Goal: Task Accomplishment & Management: Manage account settings

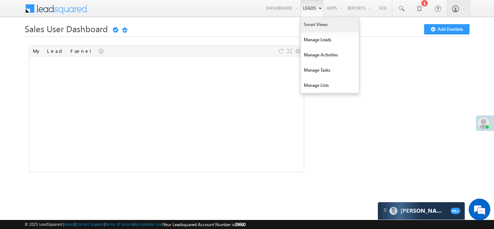
click at [310, 25] on link "Smart Views" at bounding box center [330, 24] width 58 height 15
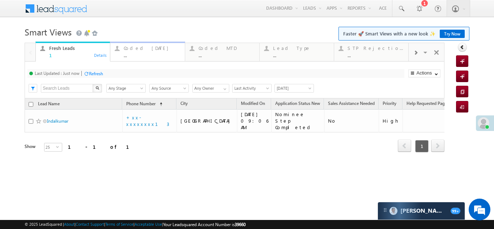
click at [140, 47] on div "Coded Today" at bounding box center [152, 48] width 56 height 6
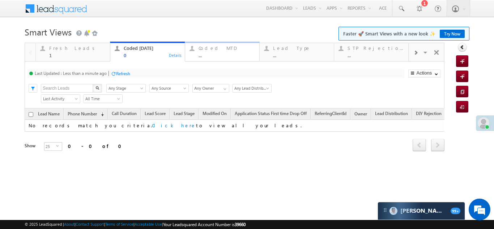
click at [211, 50] on div "Coded MTD" at bounding box center [227, 48] width 56 height 6
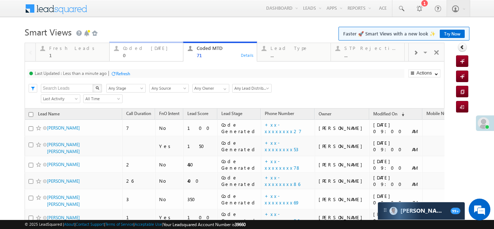
click at [139, 50] on div "Coded Today" at bounding box center [151, 48] width 56 height 6
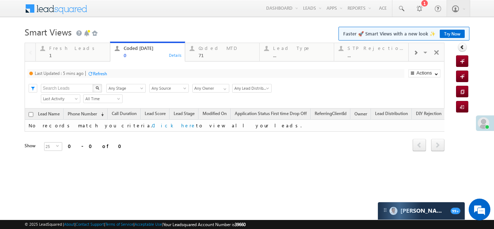
click at [105, 72] on div "Refresh" at bounding box center [100, 73] width 14 height 5
click at [64, 46] on div "Fresh Leads" at bounding box center [77, 48] width 56 height 6
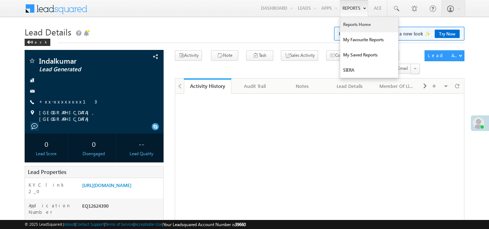
drag, startPoint x: 0, startPoint y: 0, endPoint x: 357, endPoint y: 21, distance: 357.7
click at [357, 21] on link "Reports Home" at bounding box center [369, 24] width 58 height 15
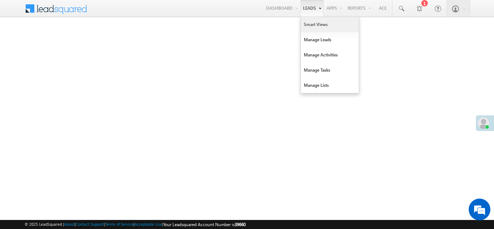
click at [317, 25] on link "Smart Views" at bounding box center [330, 24] width 58 height 15
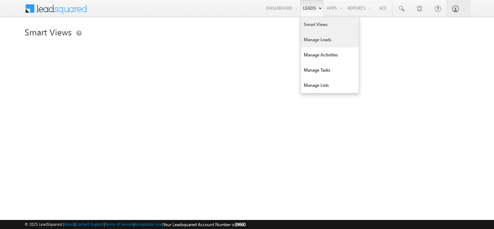
click at [313, 39] on link "Manage Leads" at bounding box center [330, 39] width 58 height 15
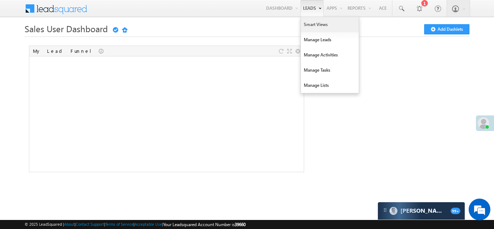
click at [310, 24] on link "Smart Views" at bounding box center [330, 24] width 58 height 15
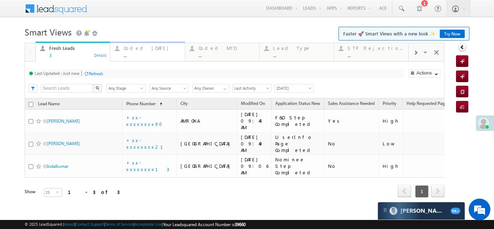
click at [137, 51] on div "Coded [DATE] ..." at bounding box center [152, 51] width 56 height 14
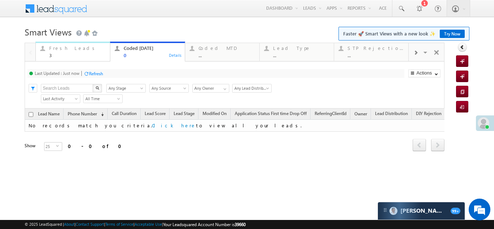
click at [61, 51] on div "Fresh Leads" at bounding box center [77, 48] width 56 height 6
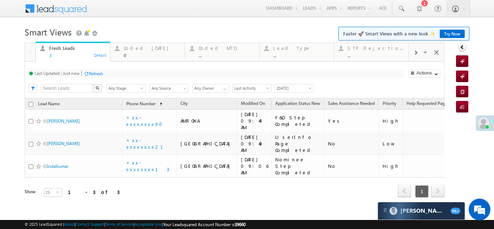
click at [98, 74] on div "Refresh" at bounding box center [96, 73] width 14 height 5
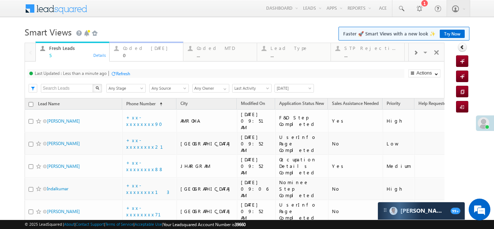
click at [131, 48] on div "Coded Today" at bounding box center [151, 48] width 56 height 6
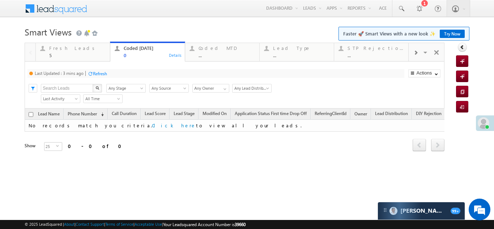
click at [102, 74] on div "Refresh" at bounding box center [100, 73] width 14 height 5
click at [98, 75] on div "Refresh" at bounding box center [96, 73] width 14 height 5
click at [65, 51] on div "Fresh Leads" at bounding box center [77, 48] width 56 height 6
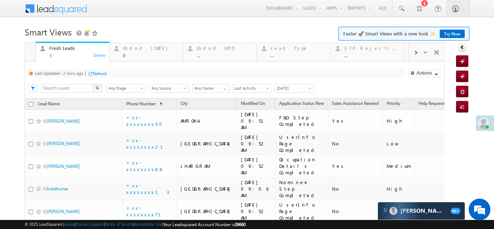
click at [103, 73] on div "Refresh" at bounding box center [100, 73] width 14 height 5
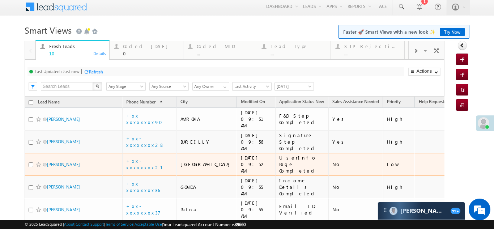
scroll to position [0, 0]
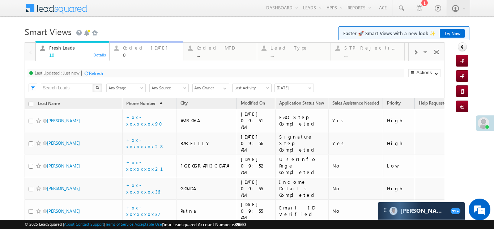
click at [135, 49] on div "Coded Today" at bounding box center [151, 48] width 56 height 6
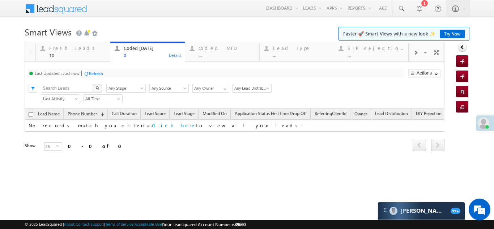
click at [95, 73] on div "Refresh" at bounding box center [96, 73] width 14 height 5
click at [63, 48] on div "Fresh Leads" at bounding box center [77, 48] width 56 height 6
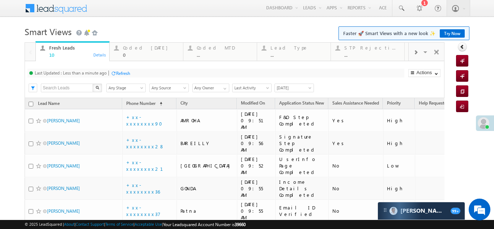
click at [130, 73] on div "Refresh" at bounding box center [123, 73] width 14 height 5
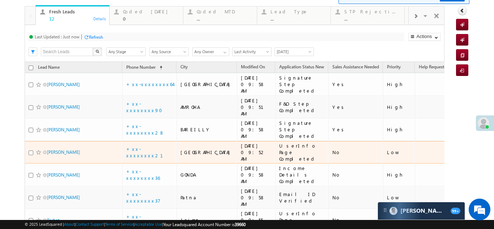
scroll to position [36, 0]
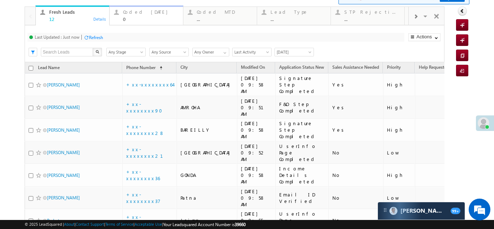
click at [134, 9] on div "Coded Today" at bounding box center [151, 12] width 56 height 6
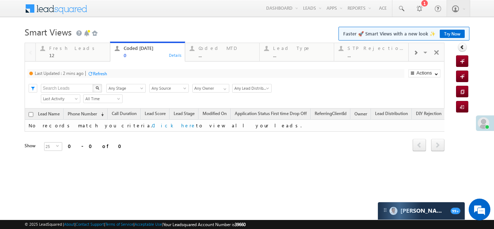
click at [101, 74] on div "Refresh" at bounding box center [100, 73] width 14 height 5
click at [55, 49] on div "Fresh Leads" at bounding box center [77, 48] width 56 height 6
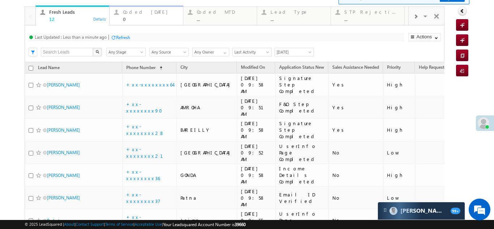
click at [132, 14] on div "Coded Today" at bounding box center [151, 12] width 56 height 6
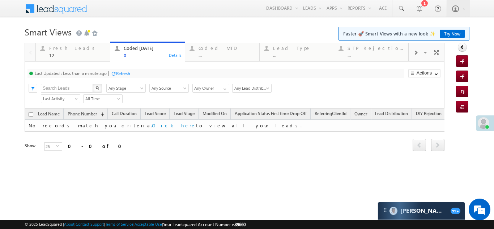
click at [123, 73] on div "Refresh" at bounding box center [123, 73] width 14 height 5
click at [59, 51] on div "Fresh Leads 12" at bounding box center [77, 51] width 56 height 14
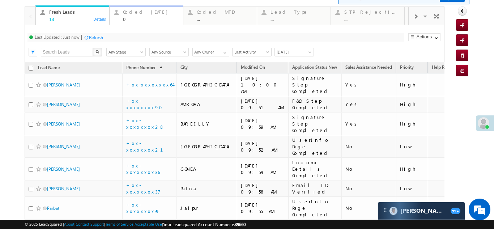
click at [140, 14] on div "Coded Today" at bounding box center [151, 12] width 56 height 6
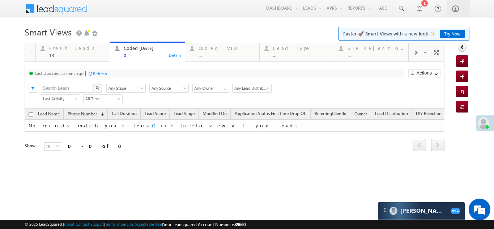
click at [96, 72] on div "Refresh" at bounding box center [100, 73] width 14 height 5
click at [70, 52] on div "13" at bounding box center [77, 54] width 56 height 5
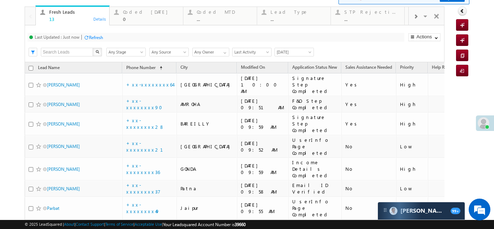
click at [98, 37] on div "Refresh" at bounding box center [96, 37] width 14 height 5
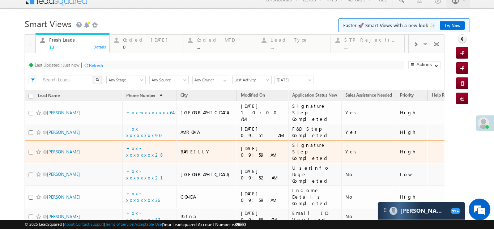
scroll to position [0, 0]
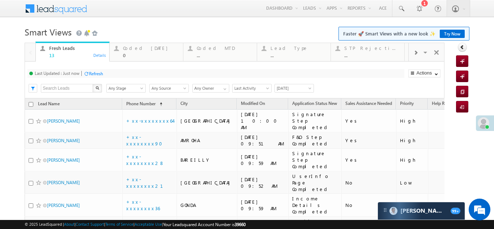
click at [95, 73] on div "Refresh" at bounding box center [96, 73] width 14 height 5
click at [134, 45] on div "Coded Today 0" at bounding box center [151, 51] width 56 height 14
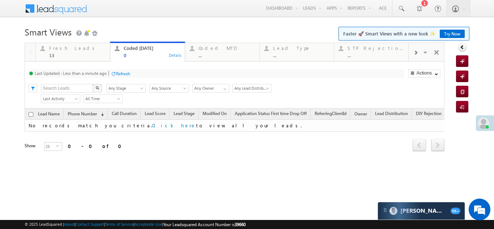
click at [123, 75] on div "Refresh" at bounding box center [123, 73] width 14 height 5
click at [56, 51] on div "Fresh Leads 13" at bounding box center [77, 51] width 56 height 14
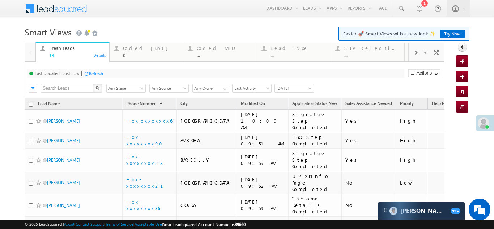
click at [96, 70] on div "Last Updated : Just now Refresh Refreshing..." at bounding box center [215, 73] width 377 height 9
click at [94, 73] on div "Refresh" at bounding box center [96, 73] width 14 height 5
click at [136, 47] on div "Coded Today" at bounding box center [151, 48] width 56 height 6
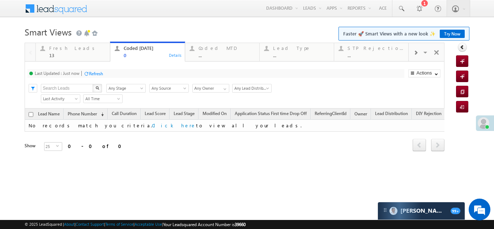
click at [98, 72] on div "Refresh" at bounding box center [96, 73] width 14 height 5
click at [130, 73] on div "Refresh" at bounding box center [123, 73] width 14 height 5
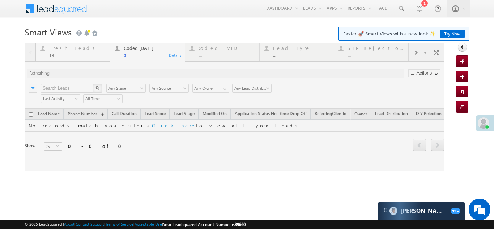
click at [59, 49] on div "Fresh Leads" at bounding box center [77, 48] width 56 height 6
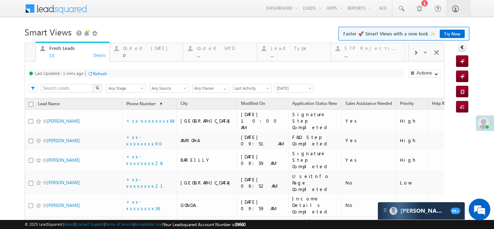
click at [96, 73] on div "Refresh" at bounding box center [100, 73] width 14 height 5
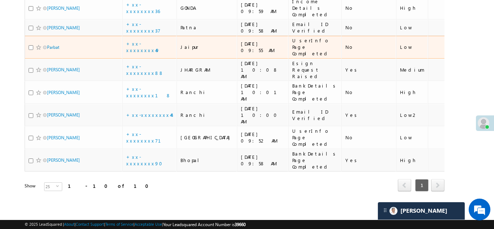
scroll to position [109, 0]
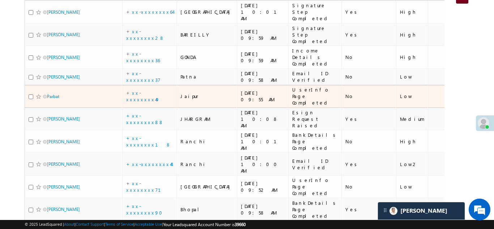
drag, startPoint x: 52, startPoint y: 74, endPoint x: 14, endPoint y: 35, distance: 55.0
click at [14, 35] on body "Menu Bikash Das bikas h.das @ange lbrok ing.c om" at bounding box center [247, 76] width 494 height 370
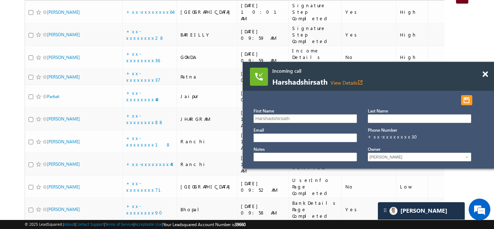
scroll to position [32, 0]
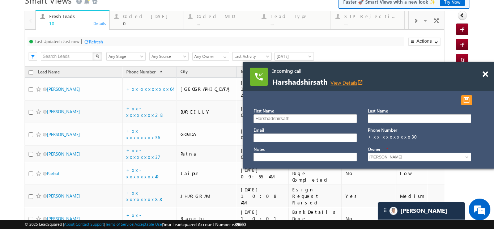
click at [354, 80] on link "View Details open_in_new" at bounding box center [347, 82] width 33 height 7
click at [343, 82] on link "View Details open_in_new" at bounding box center [346, 82] width 33 height 7
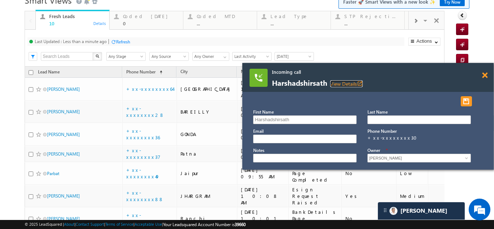
click at [485, 75] on span at bounding box center [484, 75] width 5 height 6
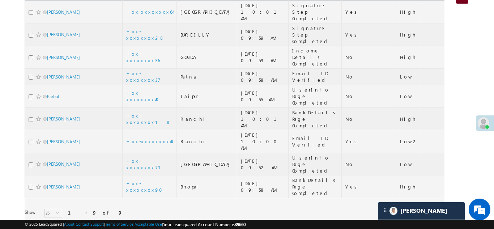
scroll to position [0, 0]
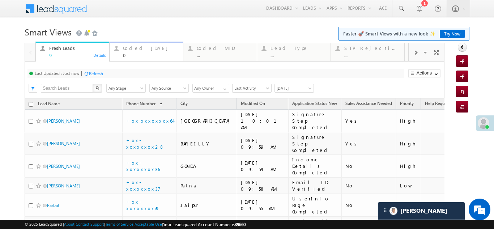
click at [137, 50] on div "Coded Today" at bounding box center [151, 48] width 56 height 6
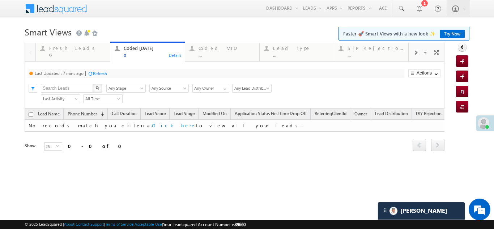
click at [99, 73] on div "Refresh" at bounding box center [100, 73] width 14 height 5
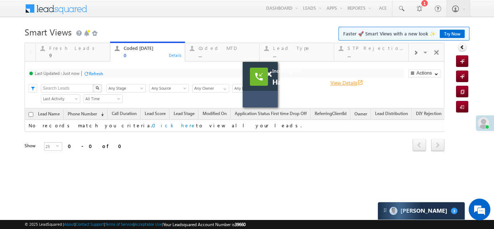
click at [342, 82] on link "View Details open_in_new" at bounding box center [347, 82] width 33 height 7
click at [270, 73] on span at bounding box center [268, 74] width 5 height 6
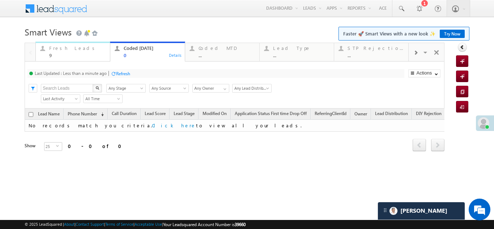
click at [70, 49] on div "Fresh Leads" at bounding box center [77, 48] width 56 height 6
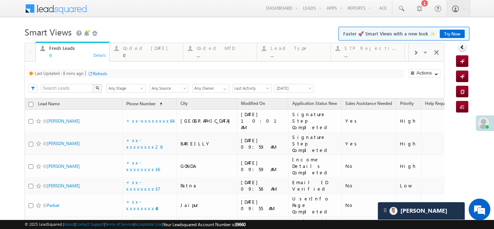
click at [103, 72] on div "Refresh" at bounding box center [100, 73] width 14 height 5
click at [138, 47] on div "Coded Today" at bounding box center [151, 48] width 56 height 6
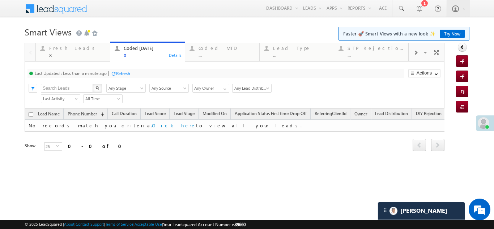
click at [125, 74] on div "Refresh" at bounding box center [123, 73] width 14 height 5
click at [67, 51] on div "Fresh Leads" at bounding box center [77, 48] width 56 height 6
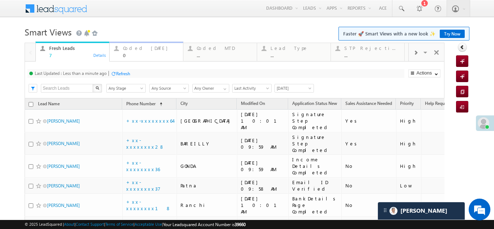
click at [133, 47] on div "Coded Today" at bounding box center [151, 48] width 56 height 6
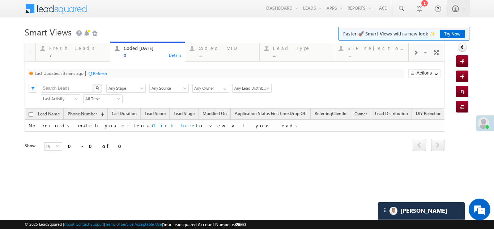
click at [107, 73] on div "Refresh" at bounding box center [100, 73] width 14 height 5
click at [62, 51] on div "Fresh Leads 7" at bounding box center [77, 51] width 56 height 14
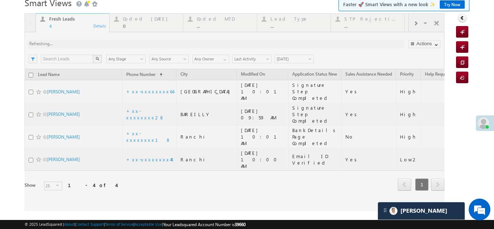
scroll to position [10, 0]
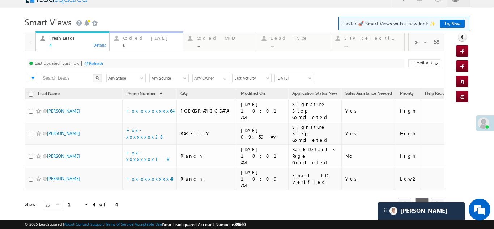
click at [139, 39] on div "Coded Today" at bounding box center [151, 38] width 56 height 6
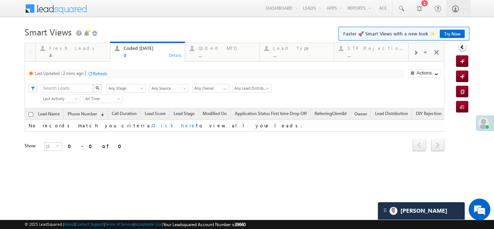
click at [102, 74] on div "Refresh" at bounding box center [100, 73] width 14 height 5
click at [63, 46] on div "Fresh Leads" at bounding box center [77, 48] width 56 height 6
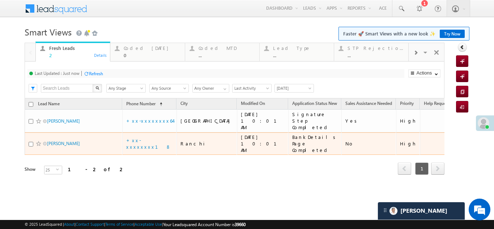
scroll to position [0, 0]
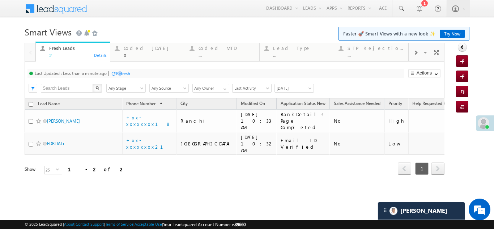
click at [121, 72] on div "Refresh" at bounding box center [123, 73] width 14 height 5
click at [137, 51] on div "Coded Today 0" at bounding box center [152, 51] width 56 height 14
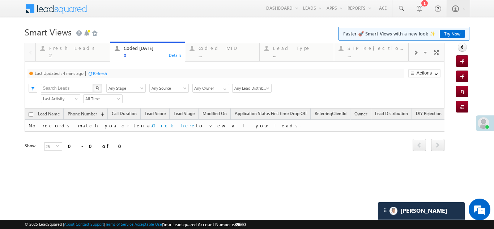
click at [101, 70] on div "Refresh" at bounding box center [98, 73] width 20 height 7
click at [64, 51] on div "Fresh Leads 2" at bounding box center [77, 51] width 56 height 14
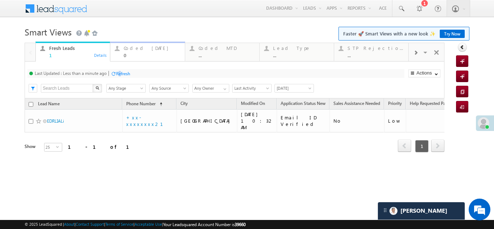
click at [135, 51] on div "Coded Today" at bounding box center [152, 48] width 56 height 6
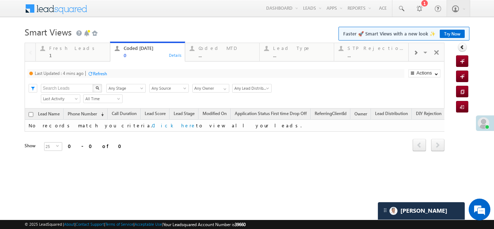
click at [103, 72] on div "Refresh" at bounding box center [100, 73] width 14 height 5
click at [97, 73] on div "Refresh" at bounding box center [96, 73] width 14 height 5
click at [67, 48] on div "Fresh Leads" at bounding box center [77, 48] width 56 height 6
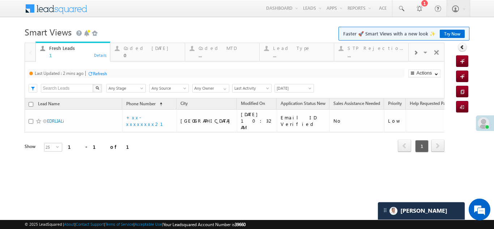
click at [101, 72] on div "Refresh" at bounding box center [100, 73] width 14 height 5
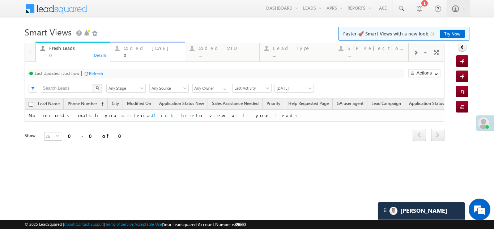
click at [137, 49] on div "Coded Today" at bounding box center [152, 48] width 56 height 6
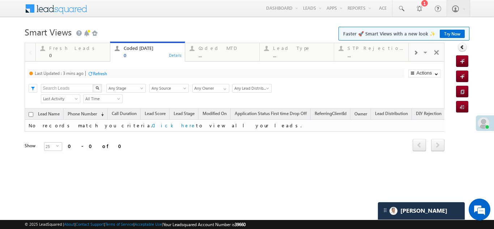
click at [100, 74] on div "Refresh" at bounding box center [100, 73] width 14 height 5
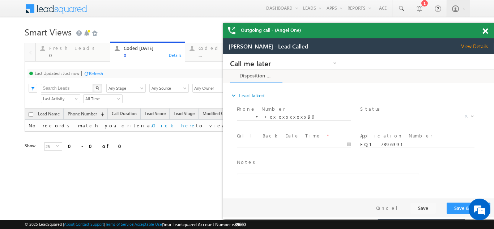
click at [390, 115] on span "X" at bounding box center [417, 116] width 115 height 7
select select "Pitch Not Done"
click at [266, 142] on body "Call me later Campaign Success Commitment Cross Sell Customer Drop-off reasons …" at bounding box center [358, 126] width 271 height 145
type input "09/10/25 10:50 AM"
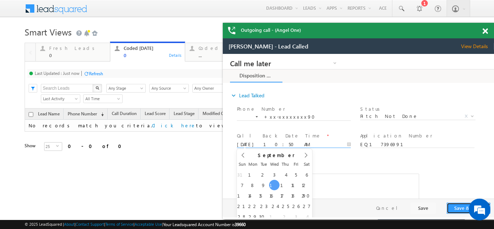
click at [456, 206] on button "Save & Close" at bounding box center [469, 208] width 44 height 11
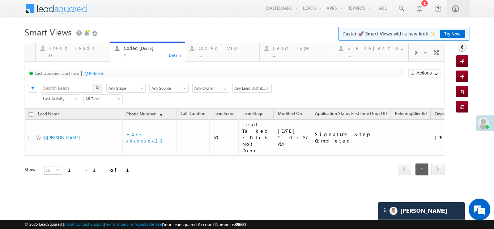
click at [92, 69] on div "Last Updated : Just now Refresh Refreshing..." at bounding box center [215, 73] width 377 height 9
click at [93, 72] on div "Refresh" at bounding box center [96, 73] width 14 height 5
click at [61, 50] on div "Fresh Leads" at bounding box center [77, 48] width 56 height 6
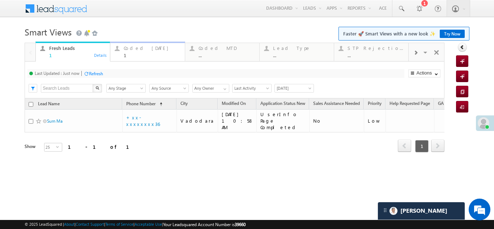
click at [138, 50] on div "Coded Today" at bounding box center [152, 48] width 56 height 6
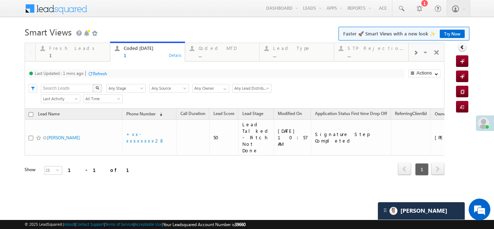
click at [102, 73] on div "Refresh" at bounding box center [100, 73] width 14 height 5
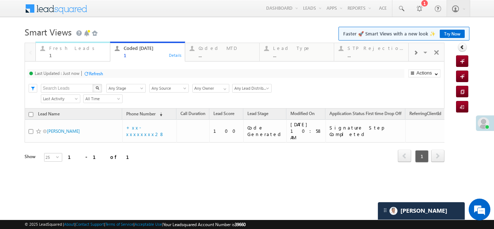
click at [65, 47] on div "Fresh Leads" at bounding box center [77, 48] width 56 height 6
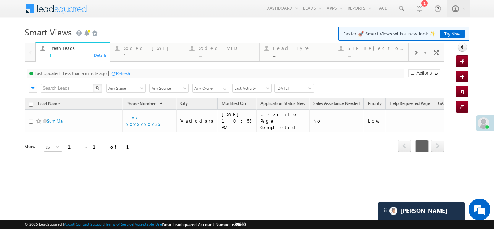
click at [125, 75] on div "Refresh" at bounding box center [123, 73] width 14 height 5
click at [143, 49] on div "Coded Today" at bounding box center [152, 48] width 56 height 6
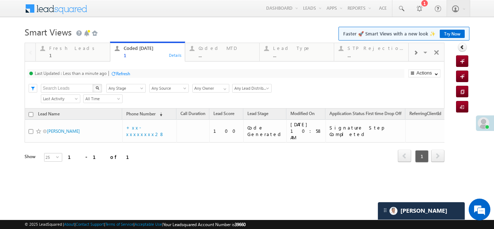
click at [125, 72] on div "Refresh" at bounding box center [123, 73] width 14 height 5
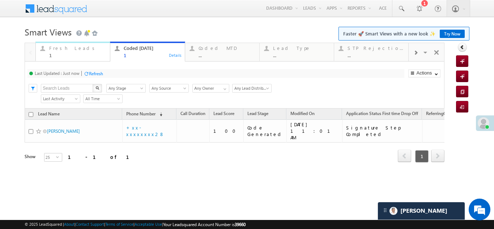
click at [64, 48] on div "Fresh Leads" at bounding box center [77, 48] width 56 height 6
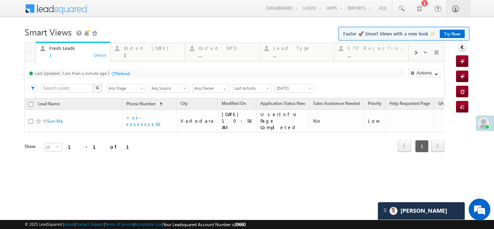
click at [128, 72] on div "Refresh" at bounding box center [123, 73] width 14 height 5
click at [99, 74] on div "Refresh" at bounding box center [96, 73] width 14 height 5
click at [136, 49] on div "Coded Today" at bounding box center [152, 48] width 56 height 6
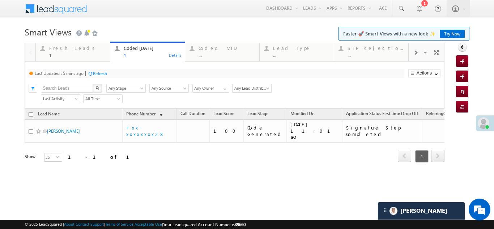
click at [104, 73] on div "Refresh" at bounding box center [100, 73] width 14 height 5
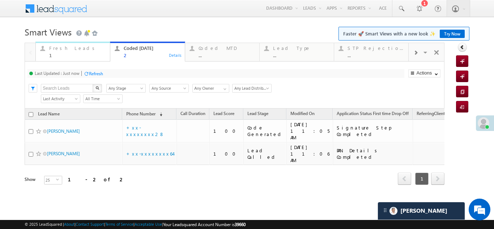
click at [60, 47] on div "Fresh Leads" at bounding box center [77, 48] width 56 height 6
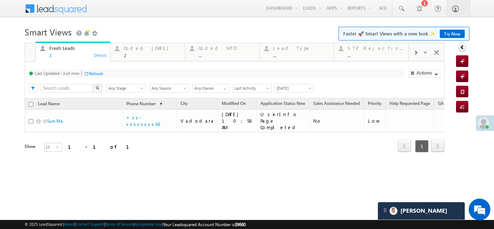
click at [99, 74] on div "Refresh" at bounding box center [96, 73] width 14 height 5
click at [97, 71] on div "Refresh" at bounding box center [96, 73] width 14 height 5
click at [99, 72] on div "Refresh" at bounding box center [96, 73] width 14 height 5
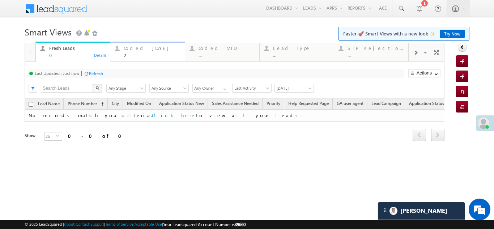
click at [135, 49] on div "Coded Today" at bounding box center [152, 48] width 56 height 6
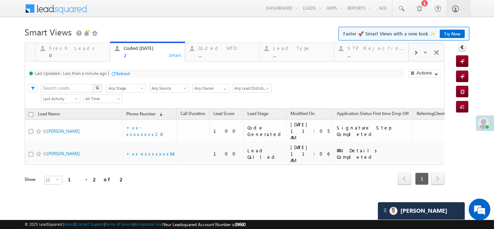
click at [123, 72] on div "Refresh" at bounding box center [123, 73] width 14 height 5
click at [98, 71] on div "Refresh" at bounding box center [96, 73] width 14 height 5
click at [59, 52] on div "0" at bounding box center [77, 54] width 56 height 5
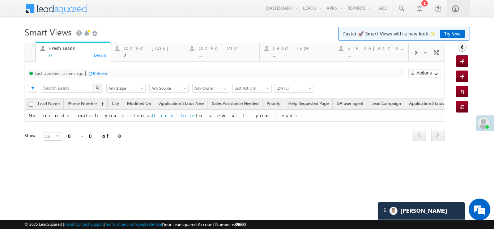
click at [96, 71] on div "Refresh" at bounding box center [100, 73] width 14 height 5
click at [138, 52] on div "Coded Today 2" at bounding box center [152, 51] width 56 height 14
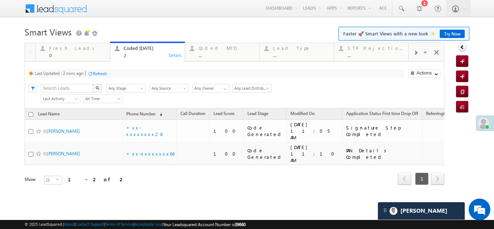
click at [101, 72] on div "Refresh" at bounding box center [100, 73] width 14 height 5
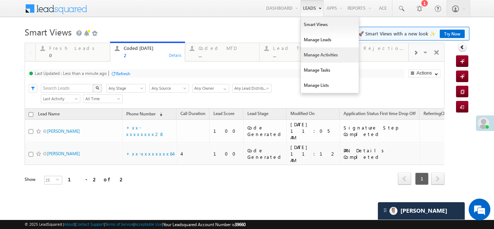
click at [315, 54] on link "Manage Activities" at bounding box center [330, 54] width 58 height 15
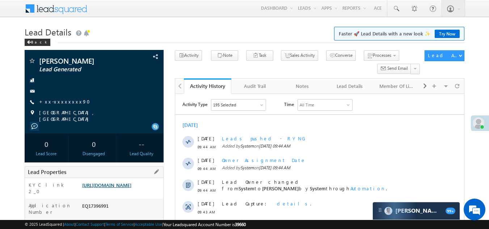
click at [131, 188] on link "https://angelbroking1-pk3em7sa.customui-test.leadsquared.com?leadId=e6a3ce87-7d…" at bounding box center [106, 185] width 49 height 6
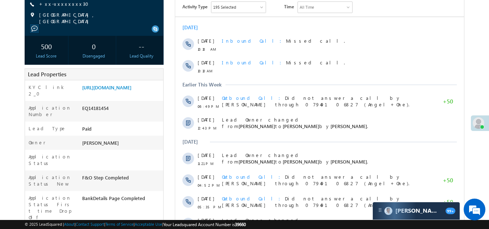
scroll to position [36, 0]
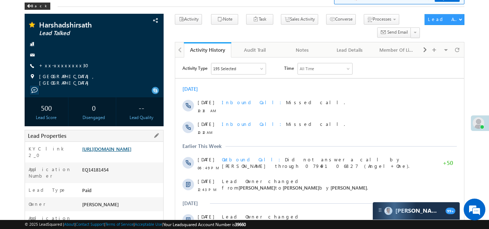
click at [122, 149] on link "[URL][DOMAIN_NAME]" at bounding box center [106, 149] width 49 height 6
click at [126, 151] on link "[URL][DOMAIN_NAME]" at bounding box center [106, 149] width 49 height 6
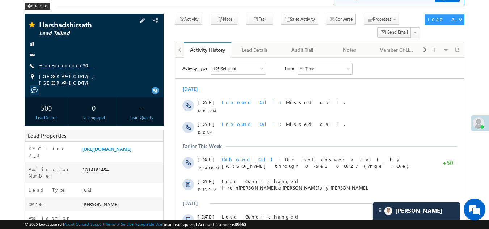
click at [51, 65] on link "+xx-xxxxxxxx30" at bounding box center [66, 65] width 54 height 6
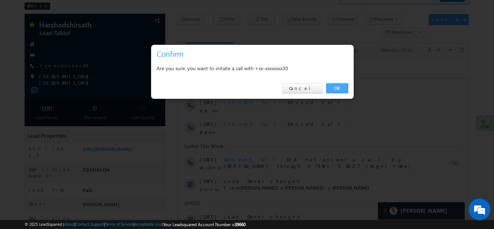
click at [337, 86] on link "OK" at bounding box center [337, 88] width 22 height 10
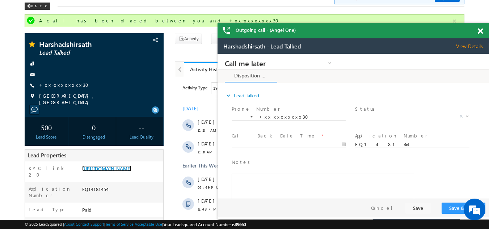
click at [478, 31] on span at bounding box center [479, 31] width 5 height 6
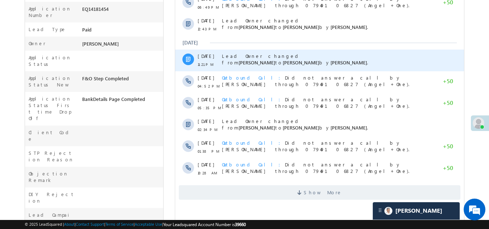
scroll to position [217, 0]
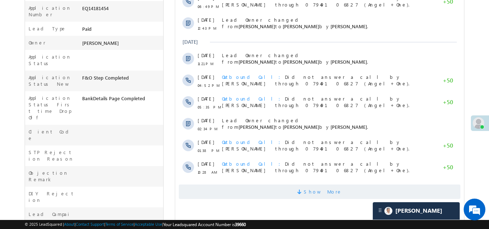
click at [237, 187] on span "Show More" at bounding box center [319, 192] width 281 height 14
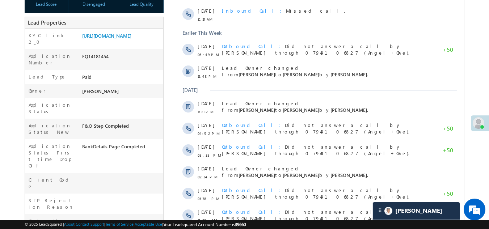
scroll to position [73, 0]
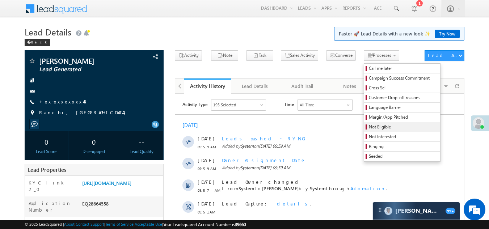
click at [369, 127] on span "Not Eligible" at bounding box center [403, 127] width 69 height 7
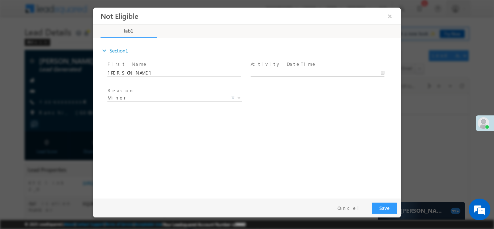
type input "09/10/25 10:31 AM"
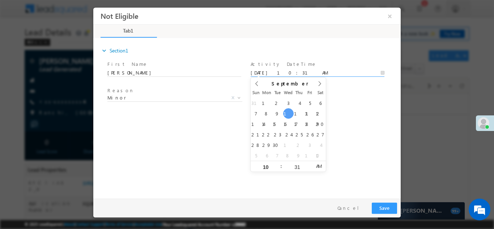
click at [309, 69] on input "09/10/25 10:31 AM" at bounding box center [318, 72] width 134 height 7
click at [383, 208] on button "Save" at bounding box center [384, 207] width 25 height 11
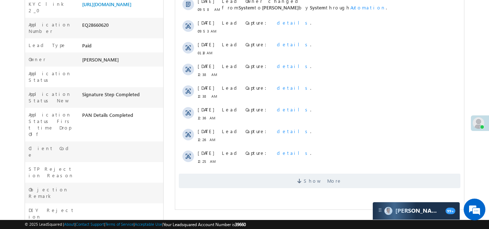
scroll to position [72, 0]
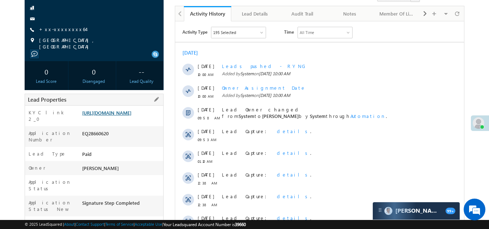
click at [102, 116] on link "https://angelbroking1-pk3em7sa.customui-test.leadsquared.com?leadId=3bce5361-db…" at bounding box center [106, 113] width 49 height 6
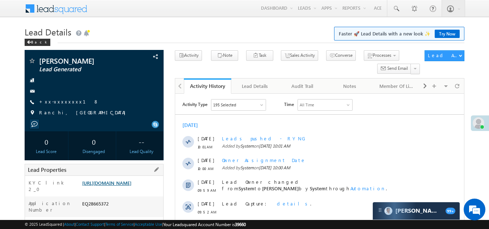
click at [108, 183] on link "[URL][DOMAIN_NAME]" at bounding box center [106, 183] width 49 height 6
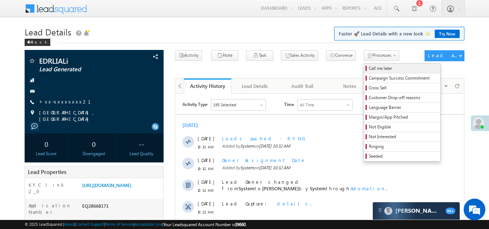
click at [369, 67] on span "Call me later" at bounding box center [403, 68] width 69 height 7
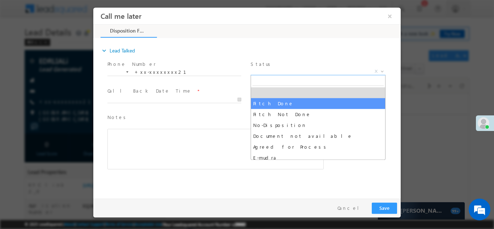
select select "Pitch Done"
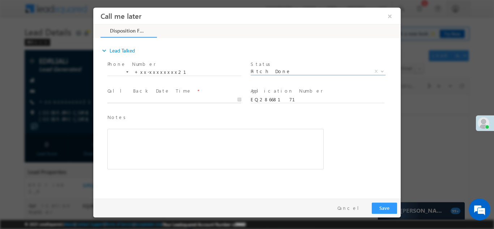
type input "09/10/25 10:44 AM"
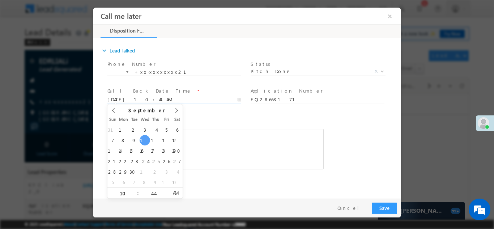
click at [143, 97] on input "09/10/25 10:44 AM" at bounding box center [174, 99] width 134 height 7
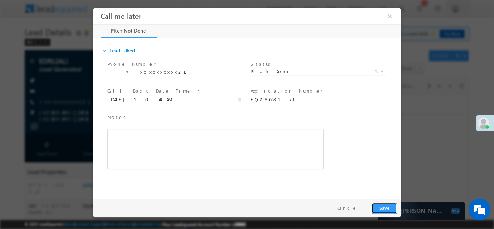
click at [384, 208] on button "Save" at bounding box center [384, 207] width 25 height 11
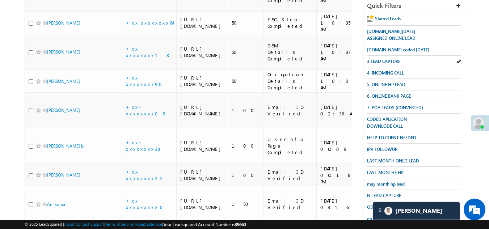
scroll to position [96, 0]
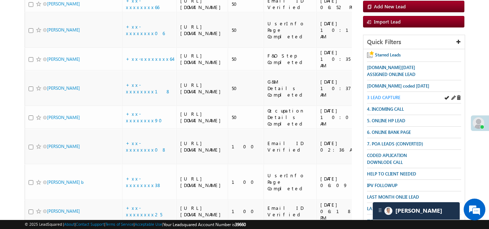
click at [386, 95] on span "3 LEAD CAPTURE" at bounding box center [383, 97] width 33 height 5
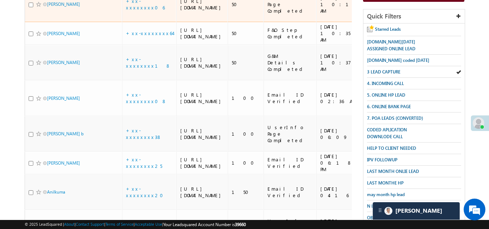
scroll to position [132, 0]
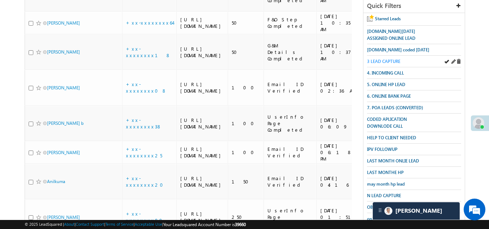
click at [386, 60] on span "3 LEAD CAPTURE" at bounding box center [383, 61] width 33 height 5
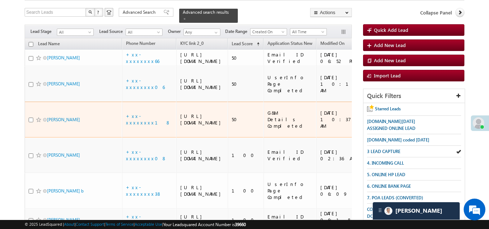
scroll to position [79, 0]
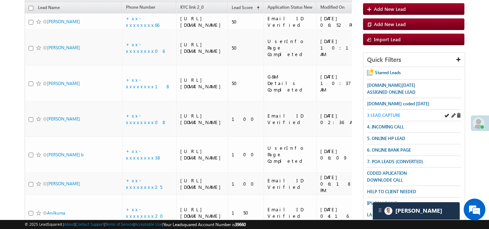
click at [390, 113] on span "3 LEAD CAPTURE" at bounding box center [383, 115] width 33 height 5
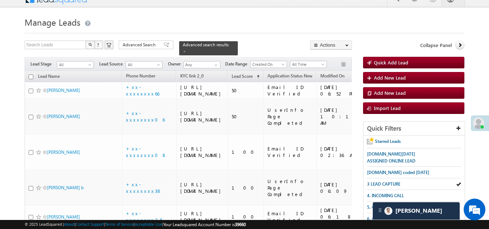
scroll to position [0, 0]
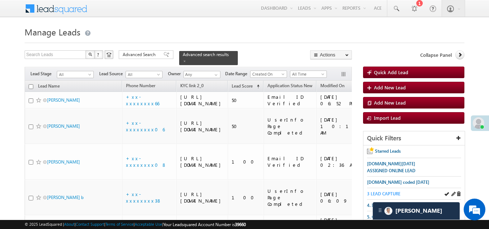
click at [388, 191] on span "3 LEAD CAPTURE" at bounding box center [383, 193] width 33 height 5
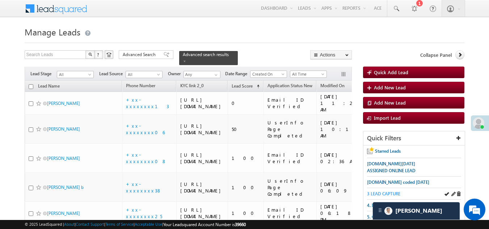
click at [388, 191] on span "3 LEAD CAPTURE" at bounding box center [383, 193] width 33 height 5
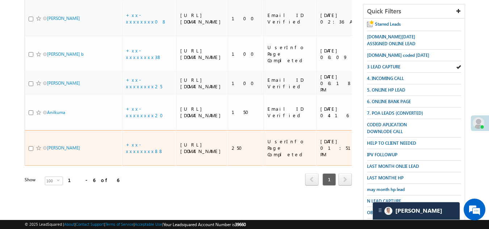
scroll to position [36, 0]
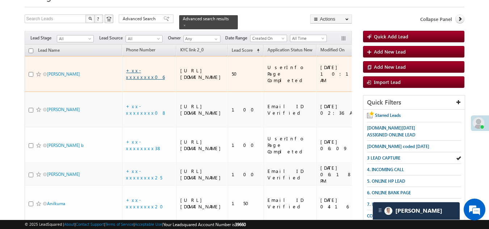
click at [142, 70] on link "+xx-xxxxxxxx06" at bounding box center [145, 73] width 39 height 13
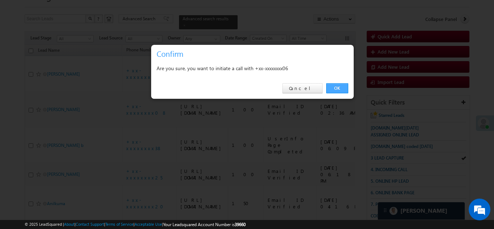
click at [338, 86] on link "OK" at bounding box center [337, 88] width 22 height 10
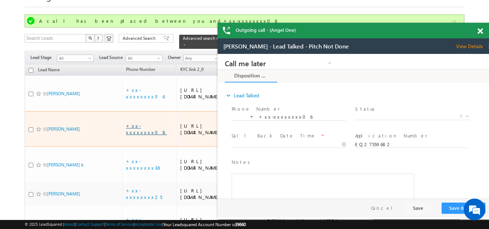
scroll to position [0, 0]
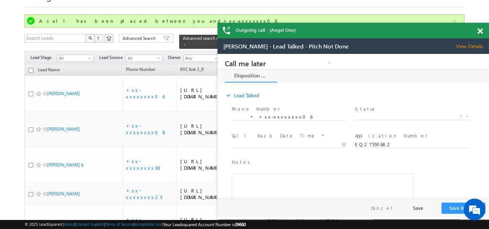
click at [472, 48] on span "View Details" at bounding box center [472, 46] width 33 height 7
click at [478, 30] on span at bounding box center [479, 31] width 5 height 6
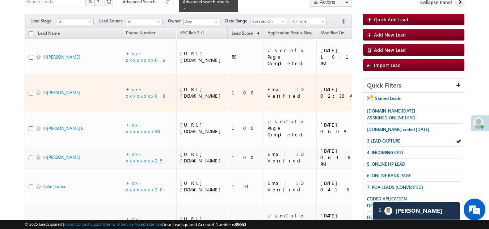
scroll to position [108, 0]
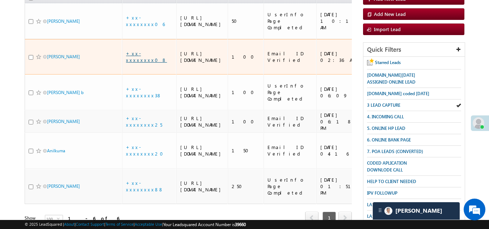
click at [147, 63] on link "+xx-xxxxxxxx08" at bounding box center [146, 56] width 41 height 13
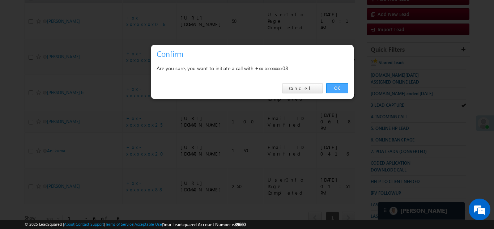
click at [338, 88] on link "OK" at bounding box center [337, 88] width 22 height 10
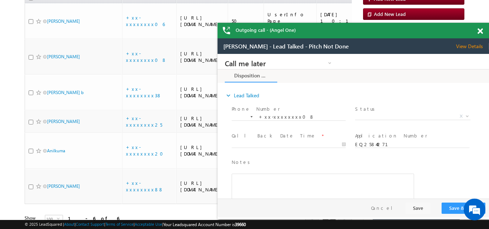
scroll to position [0, 0]
click at [480, 30] on span at bounding box center [479, 31] width 5 height 6
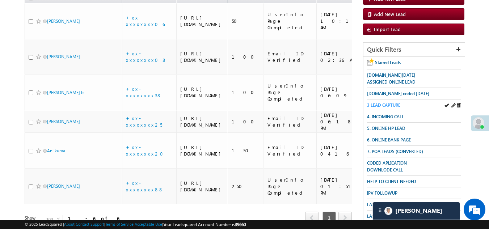
click at [385, 103] on span "3 LEAD CAPTURE" at bounding box center [383, 104] width 33 height 5
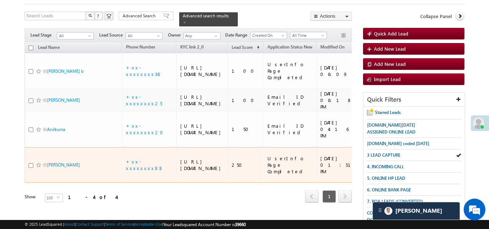
scroll to position [36, 0]
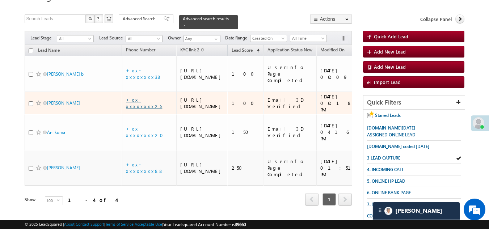
click at [134, 109] on link "+xx-xxxxxxxx25" at bounding box center [144, 103] width 36 height 13
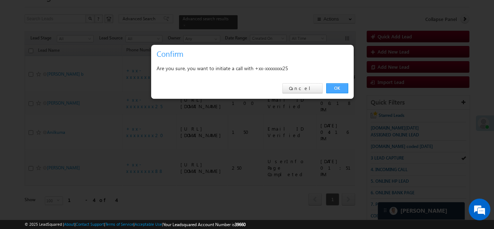
click at [337, 86] on link "OK" at bounding box center [337, 88] width 22 height 10
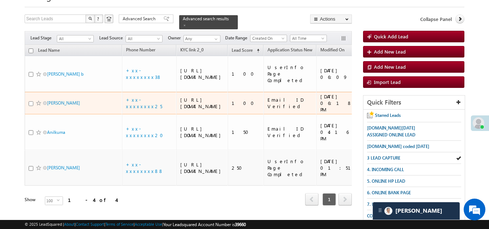
click at [31, 106] on input "checkbox" at bounding box center [31, 103] width 5 height 5
checkbox input "true"
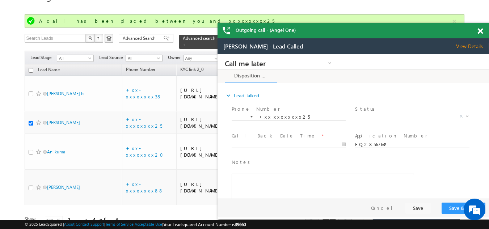
scroll to position [0, 0]
click at [479, 31] on span at bounding box center [479, 31] width 5 height 6
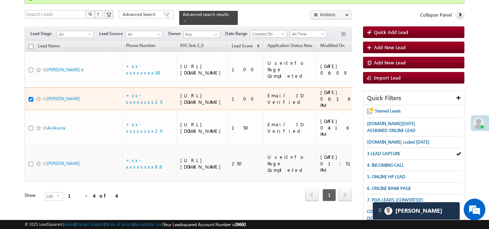
scroll to position [108, 0]
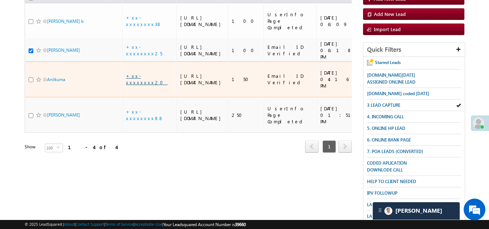
click at [138, 85] on link "+xx-xxxxxxxx20" at bounding box center [147, 79] width 42 height 13
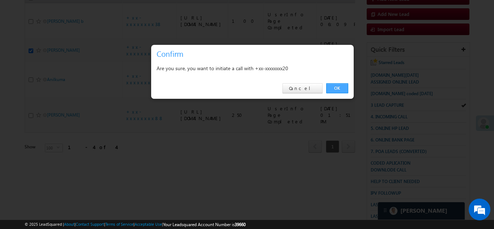
click at [336, 87] on link "OK" at bounding box center [337, 88] width 22 height 10
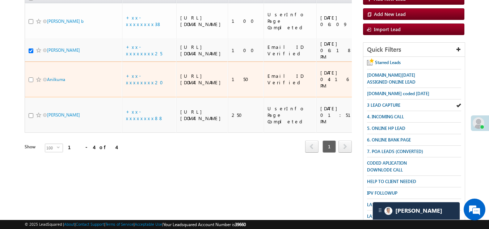
click at [29, 82] on input "checkbox" at bounding box center [31, 79] width 5 height 5
checkbox input "true"
click at [36, 82] on span at bounding box center [39, 80] width 6 height 6
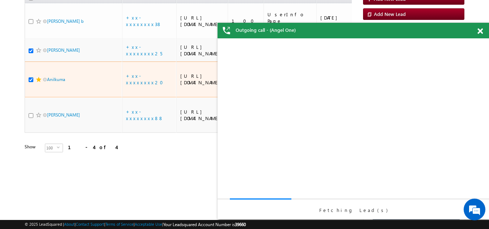
scroll to position [0, 0]
click at [36, 82] on span at bounding box center [39, 80] width 6 height 6
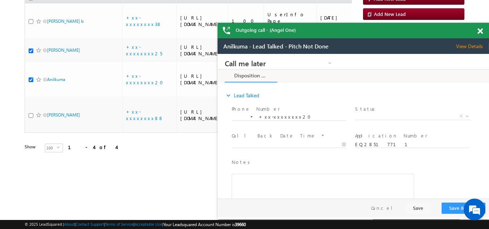
click at [480, 31] on span at bounding box center [479, 31] width 5 height 6
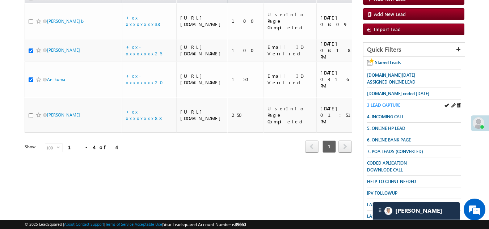
click at [391, 106] on span "3 LEAD CAPTURE" at bounding box center [383, 104] width 33 height 5
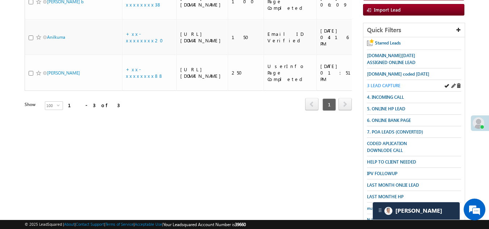
click at [387, 83] on span "3 LEAD CAPTURE" at bounding box center [383, 85] width 33 height 5
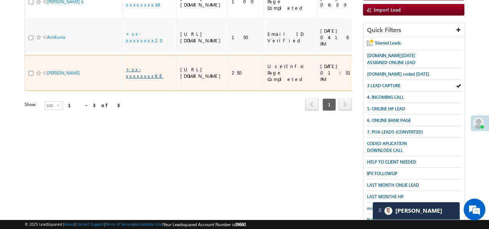
click at [141, 79] on link "+xx-xxxxxxxx88" at bounding box center [145, 72] width 38 height 13
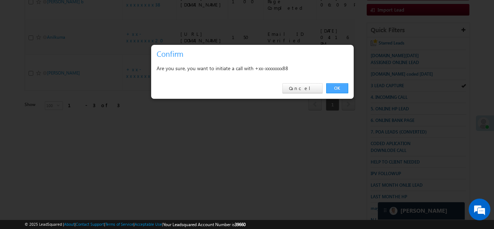
click at [336, 87] on link "OK" at bounding box center [337, 88] width 22 height 10
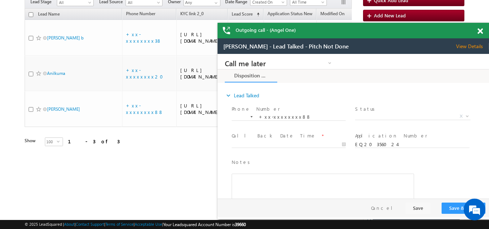
click at [467, 46] on span "View Details" at bounding box center [472, 46] width 33 height 7
click at [481, 31] on span at bounding box center [479, 31] width 5 height 6
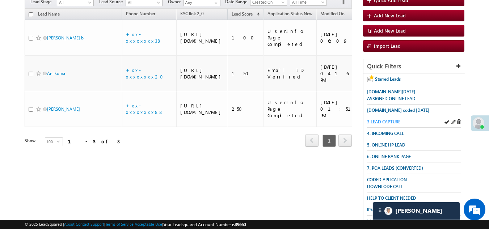
click at [379, 120] on span "3 LEAD CAPTURE" at bounding box center [383, 121] width 33 height 5
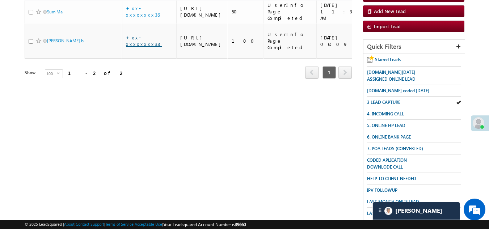
scroll to position [72, 0]
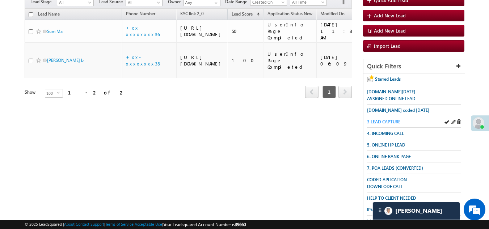
click at [382, 119] on span "3 LEAD CAPTURE" at bounding box center [383, 121] width 33 height 5
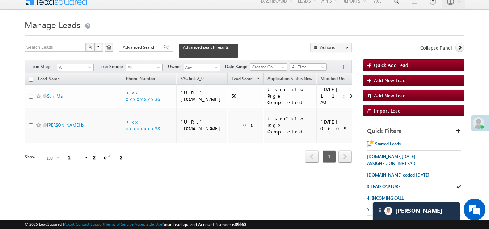
scroll to position [0, 0]
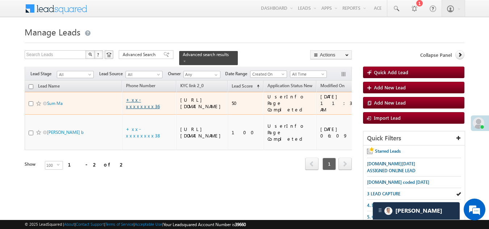
click at [139, 106] on link "+xx-xxxxxxxx36" at bounding box center [143, 103] width 34 height 13
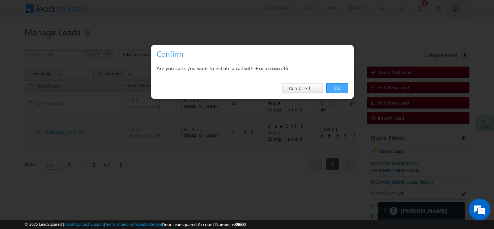
click at [334, 89] on link "OK" at bounding box center [337, 88] width 22 height 10
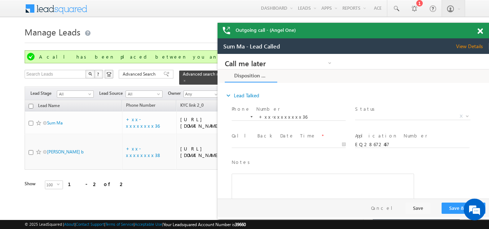
click at [480, 29] on span at bounding box center [479, 31] width 5 height 6
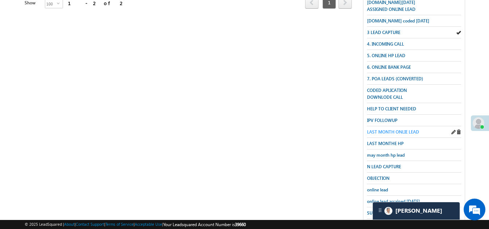
scroll to position [200, 0]
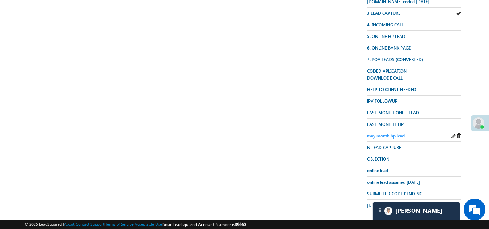
click at [382, 133] on span "may month hp lead" at bounding box center [386, 135] width 38 height 5
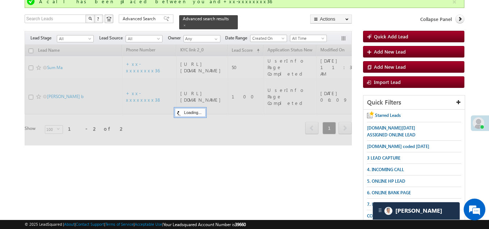
scroll to position [0, 294]
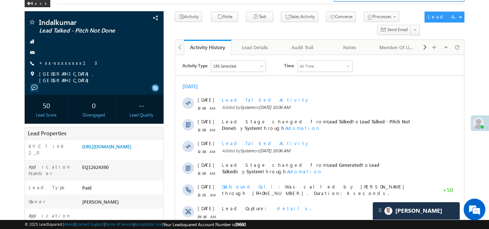
scroll to position [36, 0]
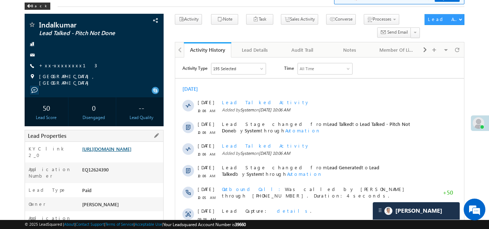
click at [128, 152] on link "https://angelbroking1-pk3em7sa.customui-test.leadsquared.com?leadId=f7edf5e6-fe…" at bounding box center [106, 149] width 49 height 6
click at [59, 64] on link "+xx-xxxxxxxx13" at bounding box center [68, 65] width 58 height 6
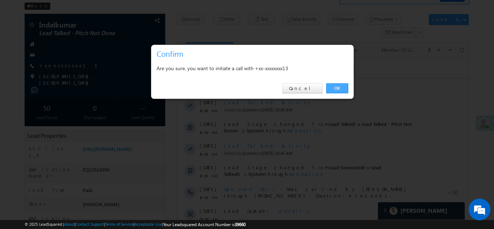
click at [339, 85] on link "OK" at bounding box center [337, 88] width 22 height 10
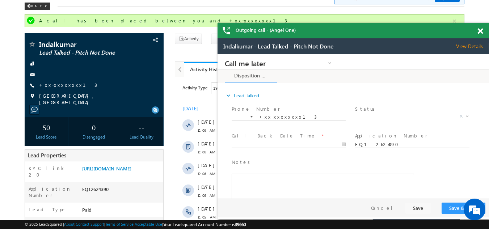
scroll to position [0, 0]
click at [481, 30] on span at bounding box center [479, 31] width 5 height 6
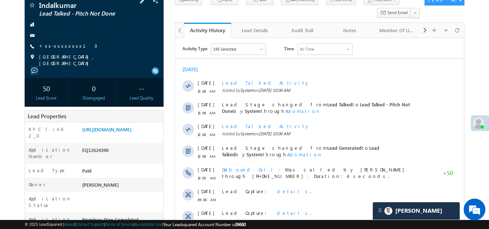
scroll to position [36, 0]
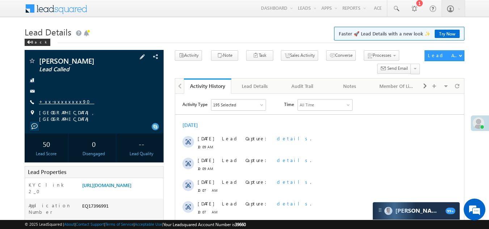
click at [56, 101] on link "+xx-xxxxxxxx90" at bounding box center [66, 101] width 55 height 6
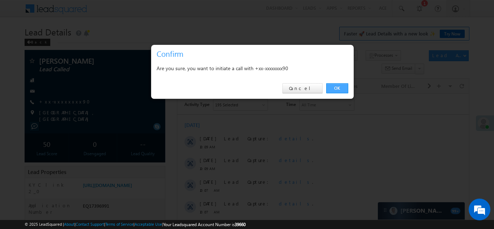
click at [329, 86] on link "OK" at bounding box center [337, 88] width 22 height 10
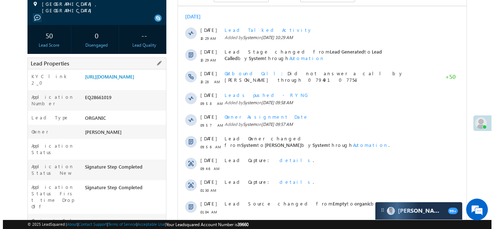
scroll to position [36, 0]
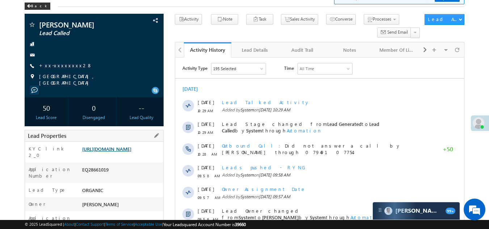
click at [122, 148] on link "[URL][DOMAIN_NAME]" at bounding box center [106, 149] width 49 height 6
click at [60, 65] on link "+xx-xxxxxxxx28" at bounding box center [65, 65] width 53 height 6
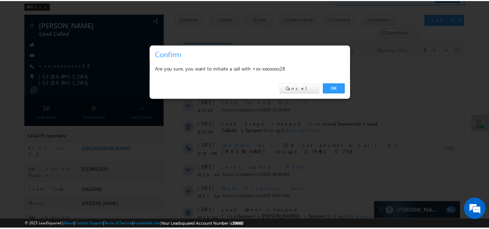
scroll to position [0, 0]
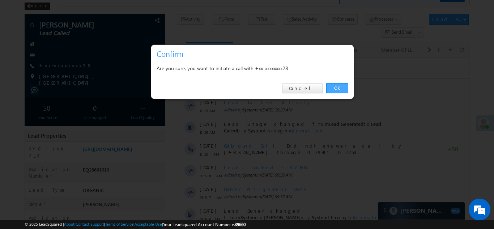
click at [335, 86] on link "OK" at bounding box center [337, 88] width 22 height 10
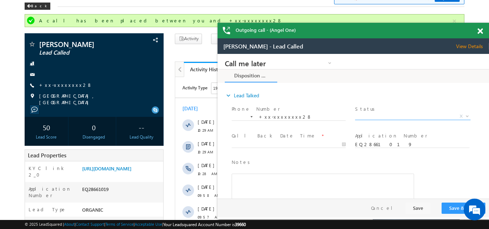
click span "X"
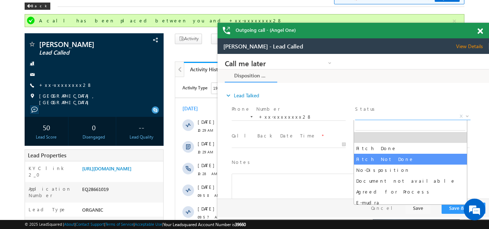
select select "Pitch Not Done"
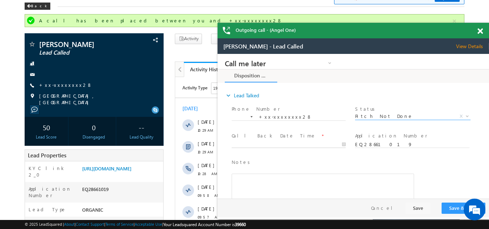
type input "09/10/25 10:54 AM"
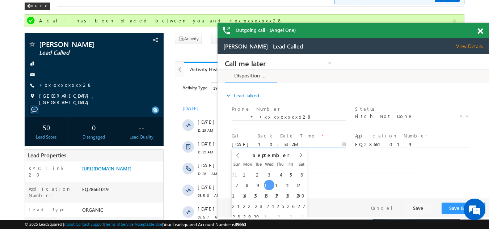
click input "09/10/25 10:54 AM"
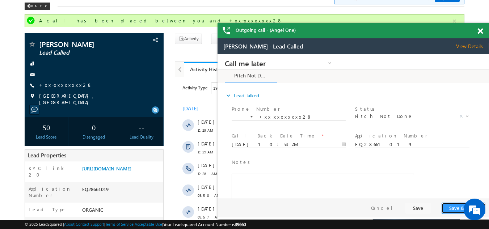
click button "Save & Close"
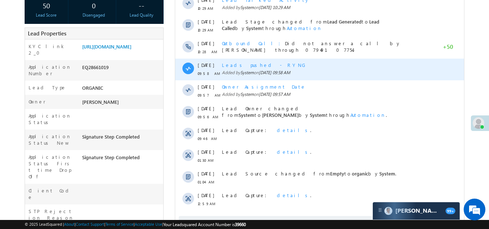
scroll to position [253, 0]
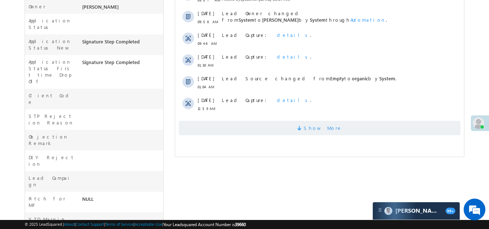
click span "Show More"
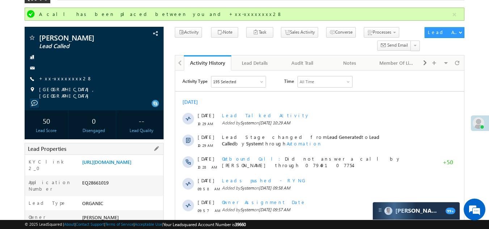
scroll to position [0, 0]
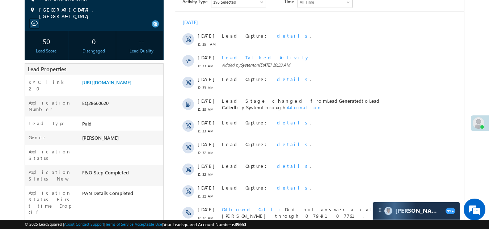
scroll to position [217, 0]
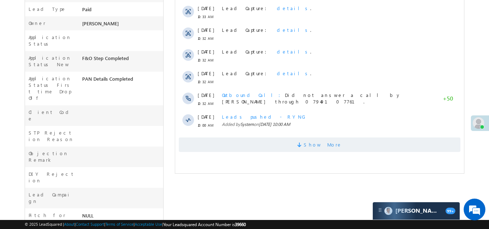
click at [237, 144] on span "Show More" at bounding box center [319, 144] width 281 height 14
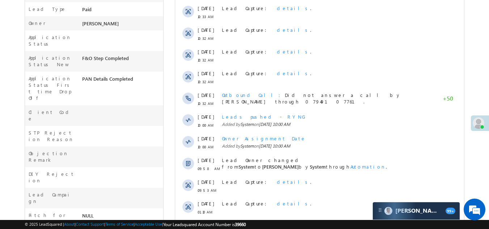
scroll to position [36, 0]
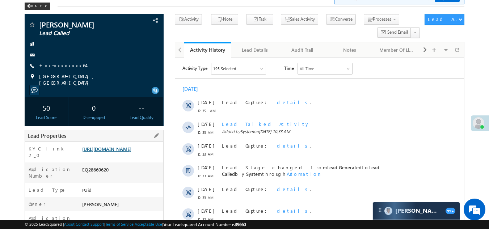
click at [101, 150] on link "[URL][DOMAIN_NAME]" at bounding box center [106, 149] width 49 height 6
click at [48, 66] on link "+xx-xxxxxxxx64" at bounding box center [62, 65] width 47 height 6
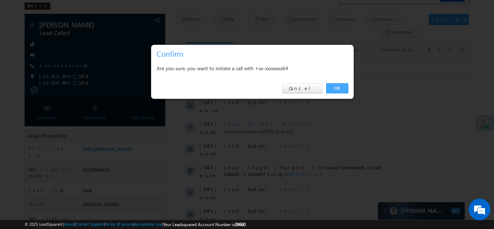
click at [334, 86] on link "OK" at bounding box center [337, 88] width 22 height 10
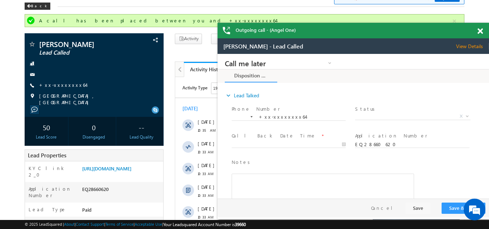
scroll to position [0, 0]
click at [376, 115] on span "X" at bounding box center [412, 116] width 115 height 7
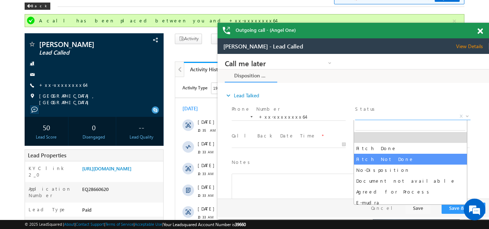
select select "Pitch Not Done"
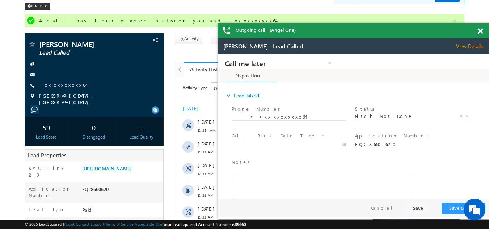
type input "09/10/25 11:03 AM"
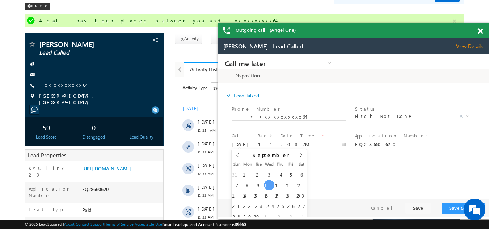
click at [271, 142] on input "09/10/25 11:03 AM" at bounding box center [289, 144] width 114 height 7
click at [452, 207] on button "Save & Close" at bounding box center [463, 208] width 44 height 11
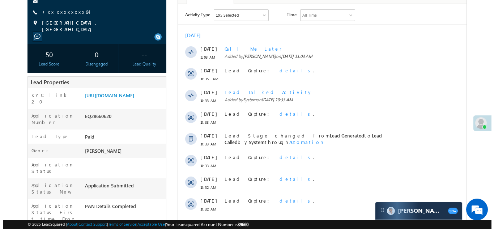
scroll to position [1, 0]
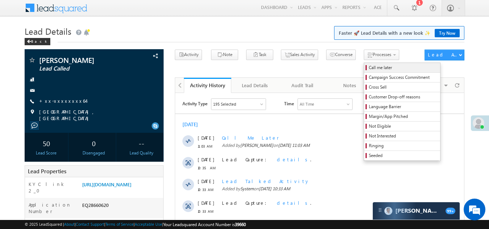
click at [369, 66] on span "Call me later" at bounding box center [403, 67] width 69 height 7
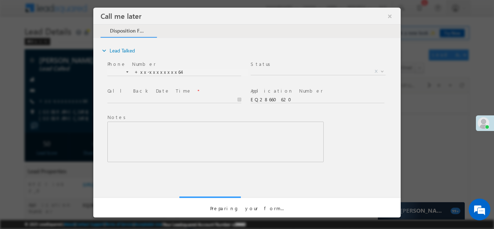
scroll to position [0, 0]
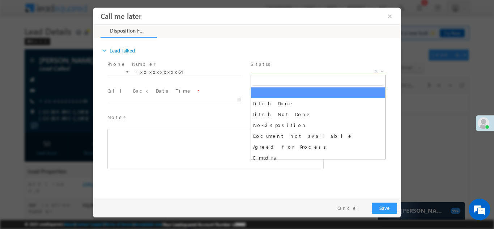
click at [272, 68] on span "X" at bounding box center [318, 71] width 135 height 7
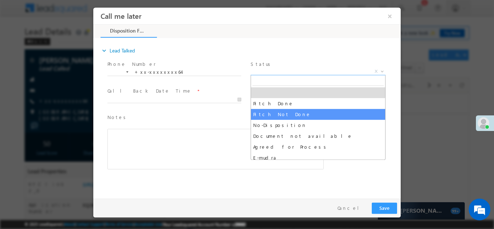
select select "Pitch Not Done"
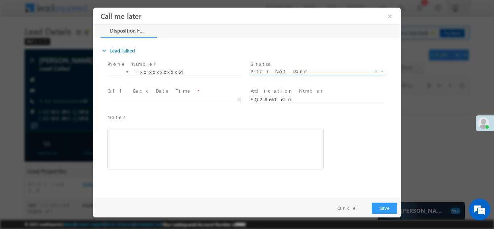
type input "[DATE] 11:06 AM"
click at [150, 98] on input "[DATE] 11:06 AM" at bounding box center [174, 99] width 134 height 7
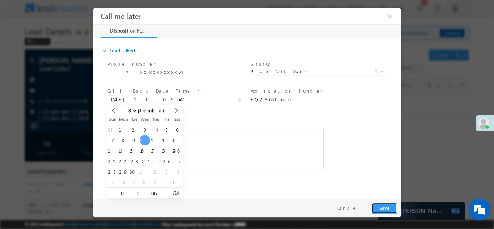
click at [381, 204] on button "Save" at bounding box center [384, 207] width 25 height 11
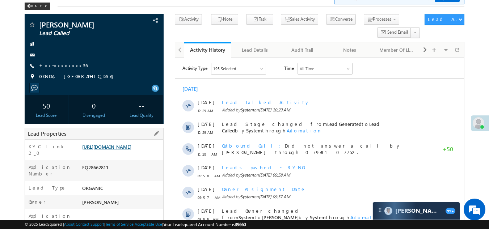
click at [127, 147] on link "https://angelbroking1-pk3em7sa.customui-test.leadsquared.com?leadId=77522bc9-4c…" at bounding box center [106, 147] width 49 height 6
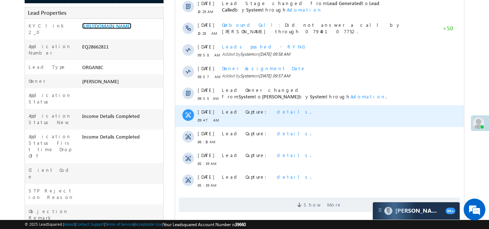
scroll to position [217, 0]
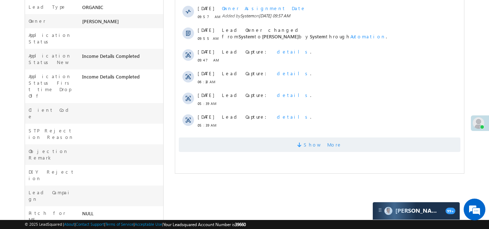
click at [234, 147] on span "Show More" at bounding box center [319, 144] width 281 height 14
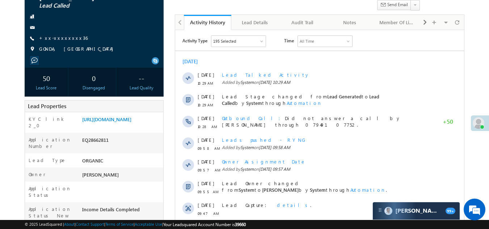
scroll to position [0, 0]
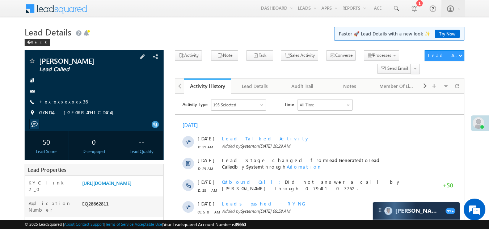
click at [44, 101] on link "+xx-xxxxxxxx36" at bounding box center [63, 101] width 48 height 6
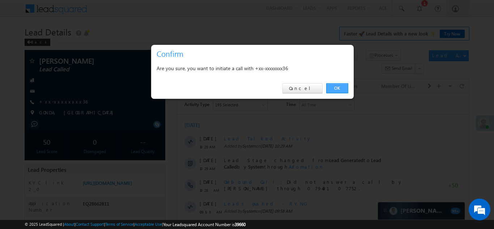
click at [337, 88] on link "OK" at bounding box center [337, 88] width 22 height 10
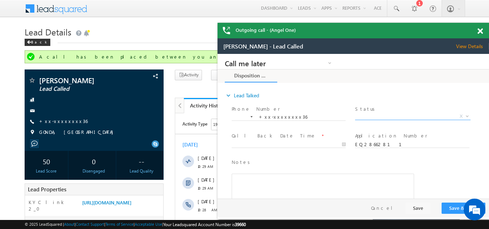
click at [388, 114] on span "X" at bounding box center [412, 116] width 115 height 7
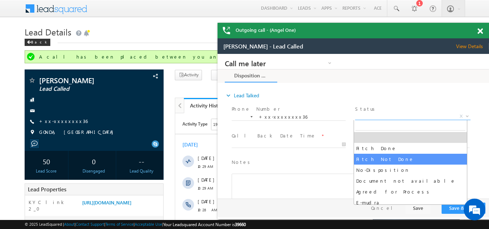
select select "Pitch Not Done"
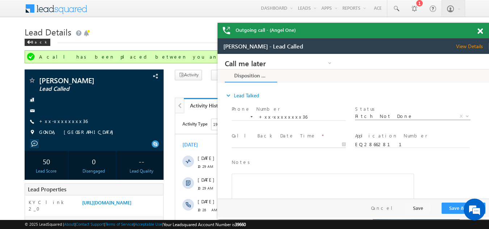
click at [272, 143] on input "text" at bounding box center [289, 144] width 114 height 7
type input "[DATE] 11:10 AM"
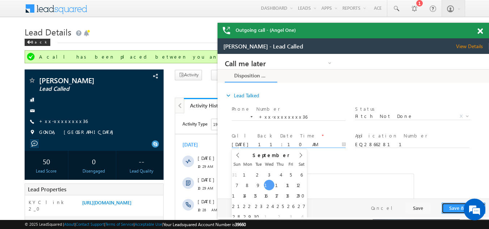
click at [451, 208] on button "Save & Close" at bounding box center [463, 208] width 44 height 11
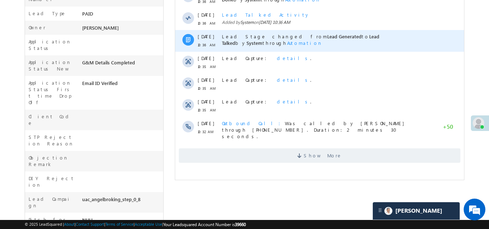
scroll to position [217, 0]
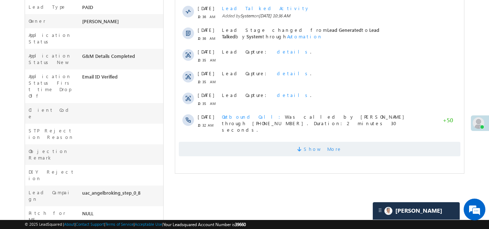
click at [283, 145] on span "Show More" at bounding box center [319, 149] width 281 height 14
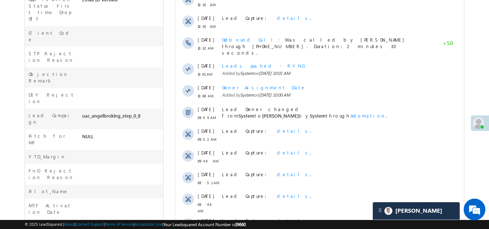
scroll to position [387, 0]
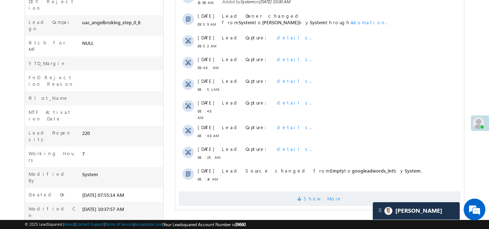
click at [292, 191] on span "Show More" at bounding box center [319, 198] width 281 height 14
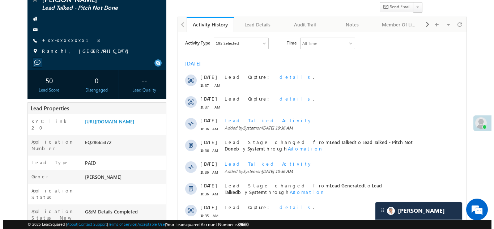
scroll to position [0, 0]
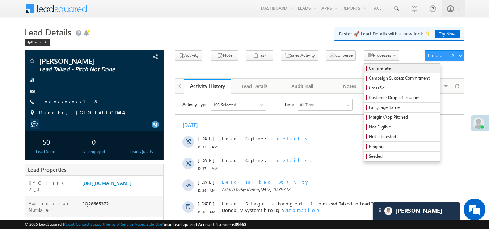
click at [369, 67] on span "Call me later" at bounding box center [403, 68] width 69 height 7
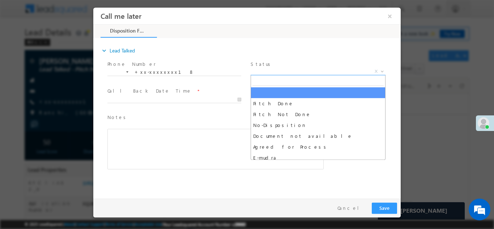
click at [288, 69] on span "X" at bounding box center [318, 71] width 135 height 7
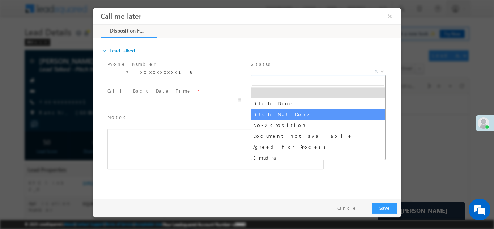
select select "Pitch Not Done"
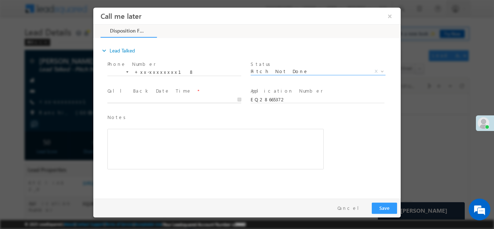
type input "09/10/25 11:11 AM"
click at [123, 96] on input "09/10/25 11:11 AM" at bounding box center [174, 99] width 134 height 7
click at [381, 208] on button "Save" at bounding box center [384, 207] width 25 height 11
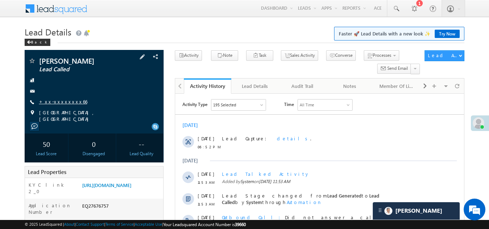
click at [62, 101] on link "+xx-xxxxxxxx66" at bounding box center [63, 101] width 48 height 6
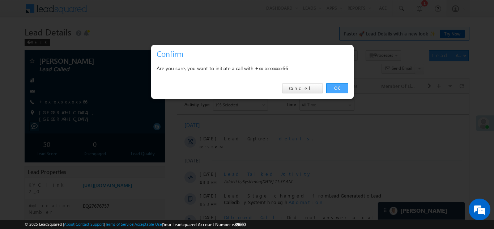
click at [340, 87] on link "OK" at bounding box center [337, 88] width 22 height 10
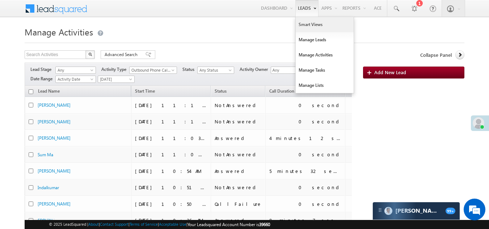
click at [303, 26] on link "Smart Views" at bounding box center [325, 24] width 58 height 15
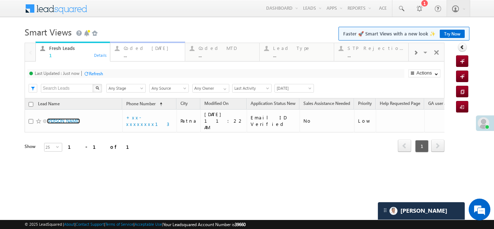
click at [138, 50] on div "Coded [DATE]" at bounding box center [152, 48] width 56 height 6
click at [143, 49] on div "Coded [DATE]" at bounding box center [152, 48] width 56 height 6
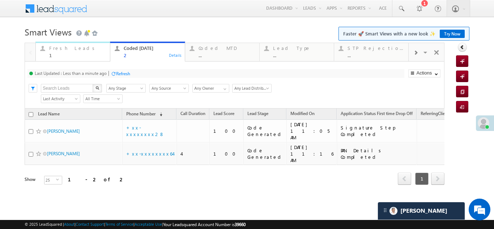
click at [60, 49] on div "Fresh Leads" at bounding box center [77, 48] width 56 height 6
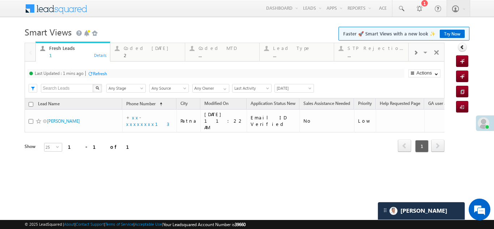
click at [101, 72] on div "Refresh" at bounding box center [100, 73] width 14 height 5
click at [121, 71] on div "Refresh" at bounding box center [123, 73] width 14 height 5
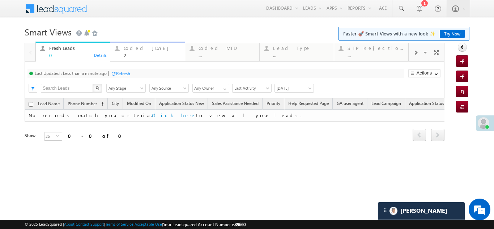
click at [134, 48] on div "Coded [DATE]" at bounding box center [152, 48] width 56 height 6
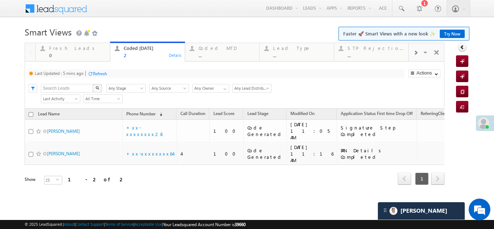
click at [105, 72] on div "Refresh" at bounding box center [100, 73] width 14 height 5
click at [125, 75] on div "Refresh" at bounding box center [123, 73] width 14 height 5
click at [68, 47] on div "Fresh Leads" at bounding box center [77, 48] width 56 height 6
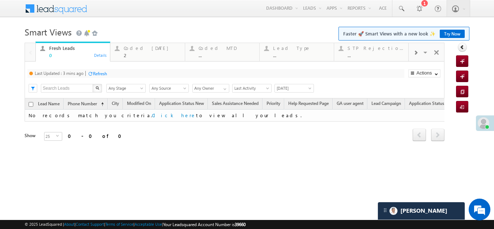
click at [106, 75] on div "Refresh" at bounding box center [100, 73] width 14 height 5
click at [98, 72] on div "Refresh" at bounding box center [96, 73] width 14 height 5
click at [102, 72] on div "Refresh" at bounding box center [96, 73] width 14 height 5
click at [134, 51] on div "Coded Today 2" at bounding box center [152, 51] width 56 height 14
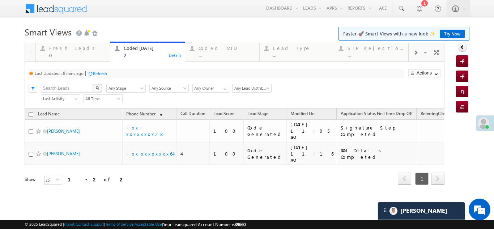
click at [102, 72] on div "Refresh" at bounding box center [100, 73] width 14 height 5
click at [127, 73] on div "Refresh" at bounding box center [123, 73] width 14 height 5
click at [62, 50] on div "Fresh Leads" at bounding box center [77, 48] width 56 height 6
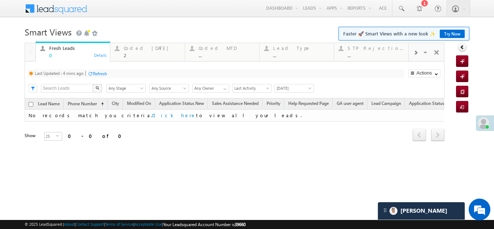
click at [103, 71] on div "Refresh" at bounding box center [100, 73] width 14 height 5
click at [128, 49] on div "Coded Today" at bounding box center [152, 48] width 56 height 6
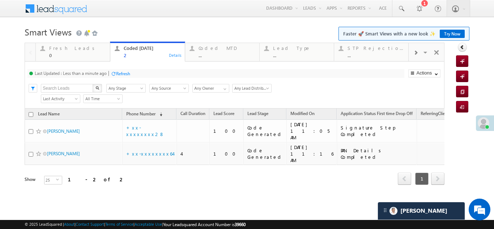
click at [122, 72] on div "Refresh" at bounding box center [123, 73] width 14 height 5
click at [57, 50] on div "Fresh Leads" at bounding box center [77, 48] width 56 height 6
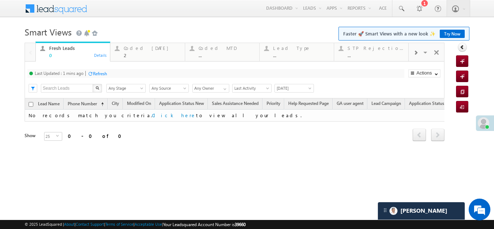
click at [101, 74] on div "Refresh" at bounding box center [100, 73] width 14 height 5
click at [137, 52] on div "Coded Today 2" at bounding box center [152, 51] width 56 height 14
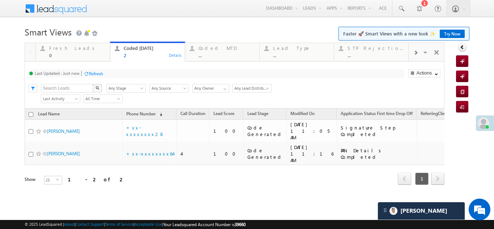
click at [93, 73] on div "Refresh" at bounding box center [96, 73] width 14 height 5
click at [96, 74] on div "Refresh" at bounding box center [96, 73] width 14 height 5
click at [121, 73] on div "Refresh" at bounding box center [123, 73] width 14 height 5
click at [100, 74] on div "Refresh" at bounding box center [96, 73] width 14 height 5
click at [60, 45] on div "Fresh Leads 0" at bounding box center [77, 51] width 56 height 14
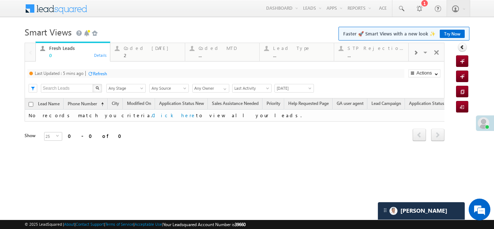
click at [100, 72] on div "Refresh" at bounding box center [100, 73] width 14 height 5
click at [136, 52] on div "Coded Today 2" at bounding box center [152, 51] width 56 height 14
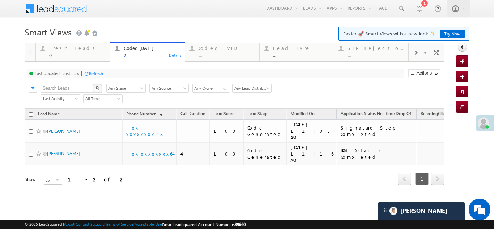
click at [96, 72] on div "Refresh" at bounding box center [96, 73] width 14 height 5
click at [61, 50] on div "Fresh Leads" at bounding box center [77, 48] width 56 height 6
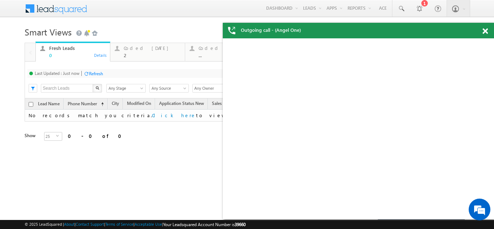
click at [102, 74] on div "Refresh" at bounding box center [96, 73] width 14 height 5
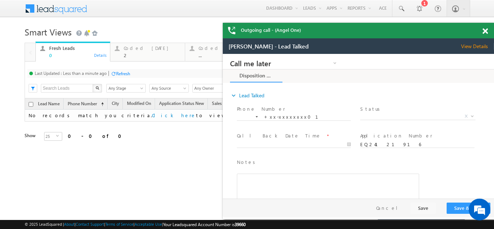
click at [484, 32] on span at bounding box center [485, 31] width 5 height 6
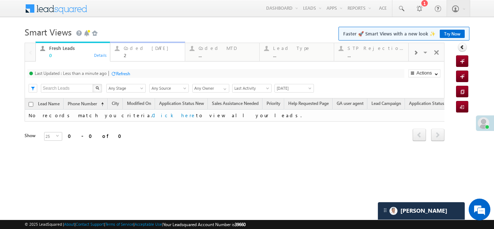
click at [137, 49] on div "Coded Today" at bounding box center [152, 48] width 56 height 6
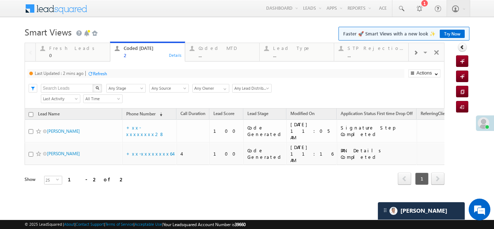
click at [101, 73] on div "Refresh" at bounding box center [100, 73] width 14 height 5
click at [126, 73] on div "Refresh" at bounding box center [123, 73] width 14 height 5
click at [94, 69] on div "Last Updated : Just now Refresh Refreshing..." at bounding box center [215, 73] width 377 height 9
click at [99, 71] on div "Refresh" at bounding box center [96, 73] width 14 height 5
click at [97, 72] on div "Refresh" at bounding box center [96, 73] width 14 height 5
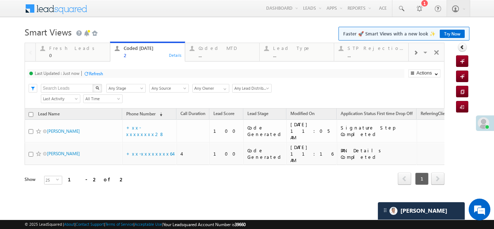
click at [97, 73] on div "Refresh" at bounding box center [96, 73] width 14 height 5
click at [126, 71] on div "Refresh" at bounding box center [123, 73] width 14 height 5
click at [74, 48] on div "Fresh Leads" at bounding box center [77, 48] width 56 height 6
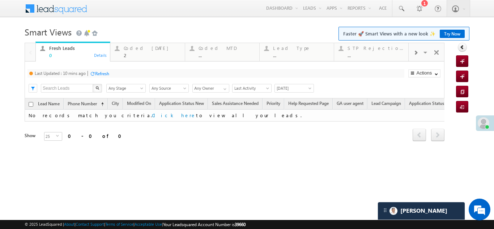
click at [101, 73] on div "Refresh" at bounding box center [102, 73] width 14 height 5
click at [135, 51] on div "Coded Today 2" at bounding box center [152, 51] width 56 height 14
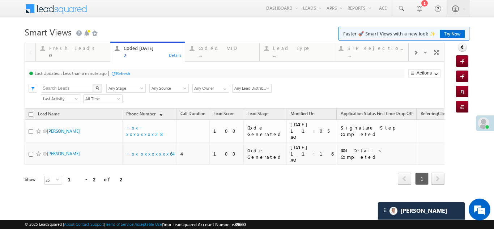
click at [128, 73] on div "Refresh" at bounding box center [123, 73] width 14 height 5
click at [97, 71] on div "Refresh" at bounding box center [96, 73] width 14 height 5
click at [126, 73] on div "Refresh" at bounding box center [123, 73] width 14 height 5
click at [98, 71] on div "Refresh" at bounding box center [96, 73] width 14 height 5
click at [97, 74] on div "Refresh" at bounding box center [96, 73] width 14 height 5
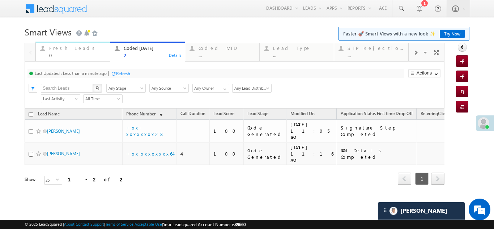
click at [61, 46] on div "Fresh Leads" at bounding box center [77, 48] width 56 height 6
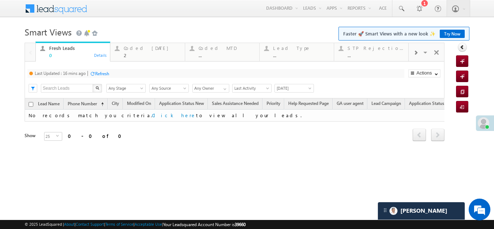
click at [101, 73] on div "Refresh" at bounding box center [102, 73] width 14 height 5
click at [99, 73] on div "Refresh" at bounding box center [96, 73] width 14 height 5
click at [136, 48] on div "Coded Today" at bounding box center [152, 48] width 56 height 6
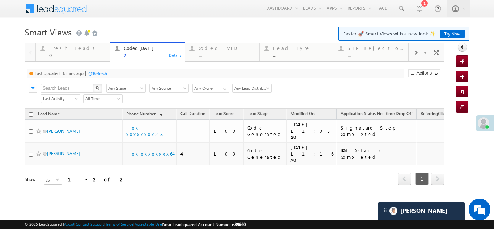
click at [100, 72] on div "Refresh" at bounding box center [100, 73] width 14 height 5
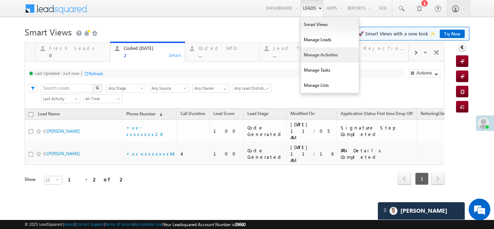
click at [314, 56] on link "Manage Activities" at bounding box center [330, 54] width 58 height 15
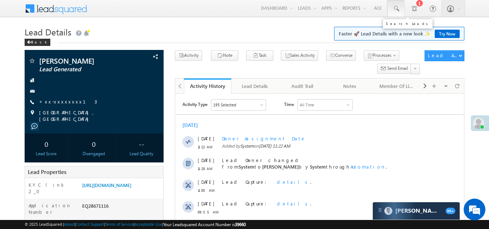
click at [397, 7] on span at bounding box center [395, 8] width 7 height 7
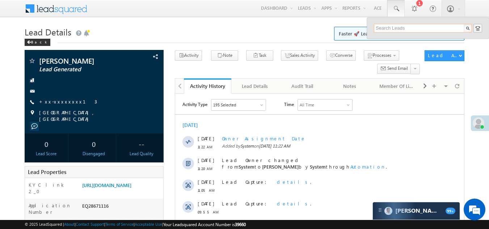
paste input "EQ28658990"
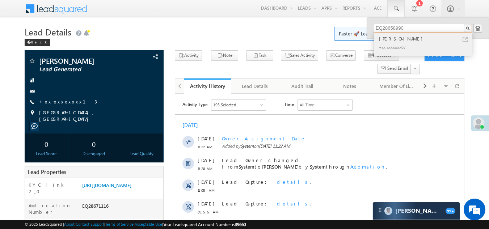
type input "EQ28658990"
click at [387, 39] on div "Abhijit Dey" at bounding box center [425, 39] width 97 height 8
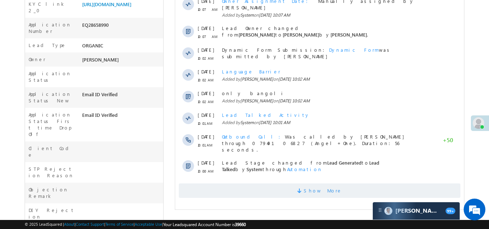
click at [259, 183] on span "Show More" at bounding box center [319, 190] width 281 height 14
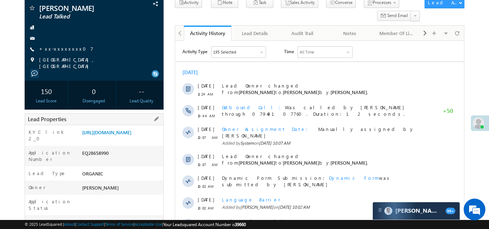
scroll to position [109, 0]
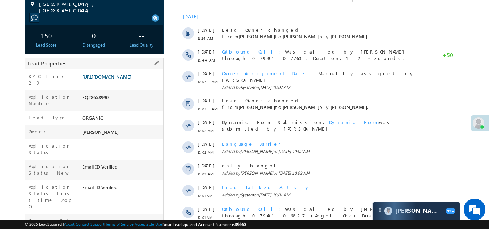
click at [110, 80] on link "[URL][DOMAIN_NAME]" at bounding box center [106, 76] width 49 height 6
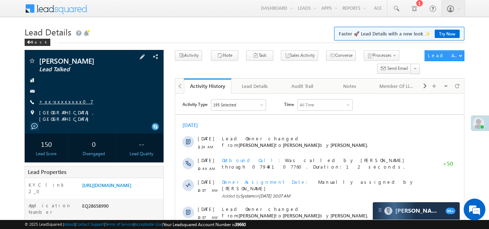
click at [61, 99] on link "+xx-xxxxxxxx07" at bounding box center [66, 101] width 54 height 6
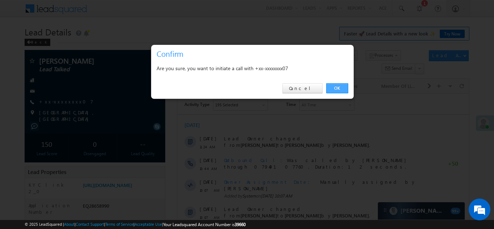
click at [335, 88] on link "OK" at bounding box center [337, 88] width 22 height 10
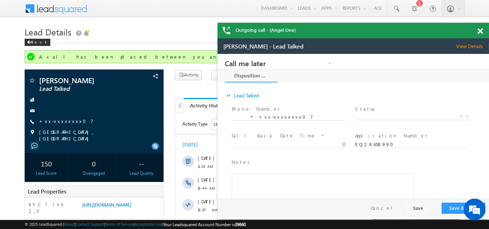
click at [480, 30] on span at bounding box center [479, 31] width 5 height 6
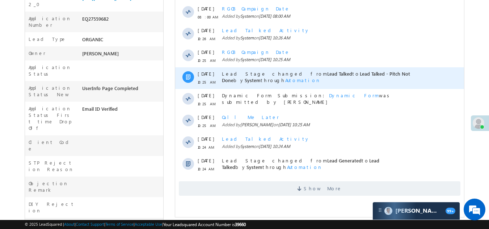
scroll to position [253, 0]
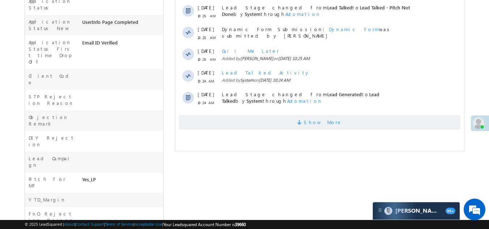
click at [278, 124] on span "Show More" at bounding box center [319, 122] width 281 height 14
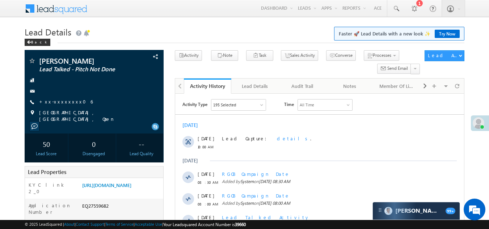
scroll to position [0, 0]
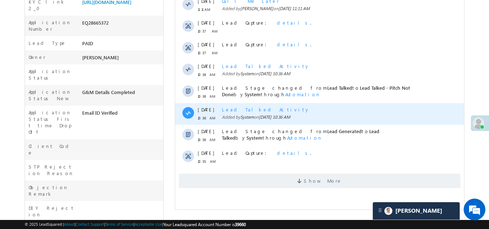
scroll to position [253, 0]
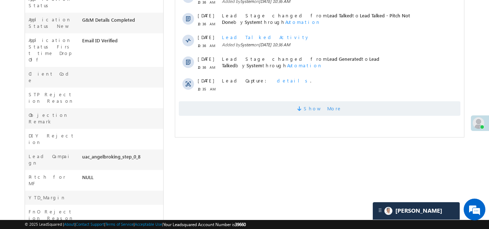
click at [276, 106] on span "Show More" at bounding box center [319, 108] width 281 height 14
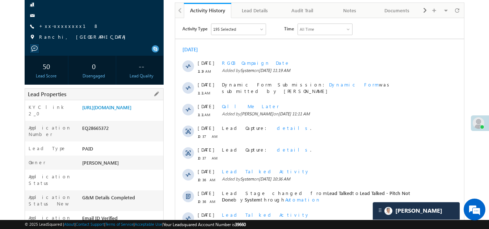
scroll to position [0, 0]
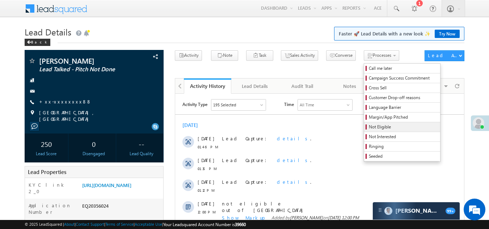
click at [369, 125] on span "Not Eligible" at bounding box center [403, 127] width 69 height 7
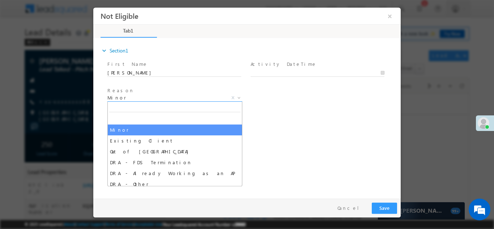
click at [138, 96] on span "Minor" at bounding box center [166, 97] width 118 height 7
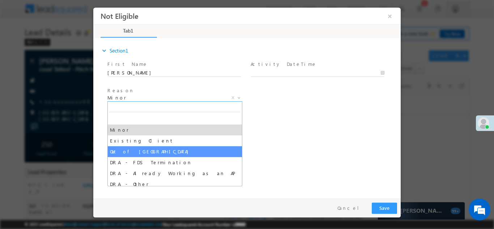
select select "Out of [GEOGRAPHIC_DATA]"
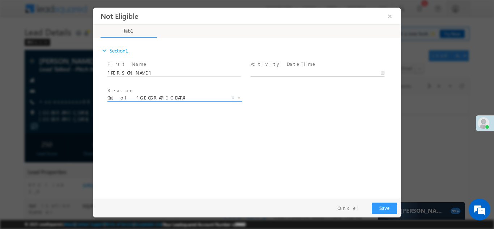
type input "[DATE] 11:33 AM"
click at [297, 70] on input "[DATE] 11:33 AM" at bounding box center [318, 72] width 134 height 7
click at [384, 208] on button "Save" at bounding box center [384, 207] width 25 height 11
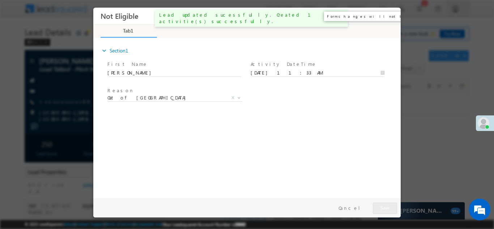
click at [389, 16] on button "×" at bounding box center [390, 15] width 12 height 13
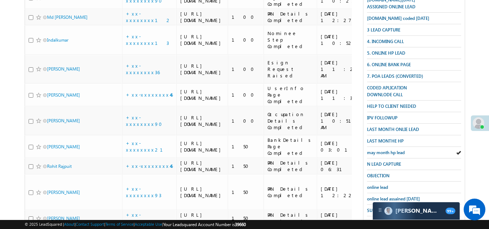
scroll to position [19, 0]
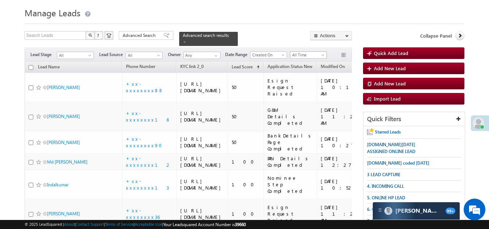
click at [304, 52] on span "All Time" at bounding box center [307, 55] width 34 height 7
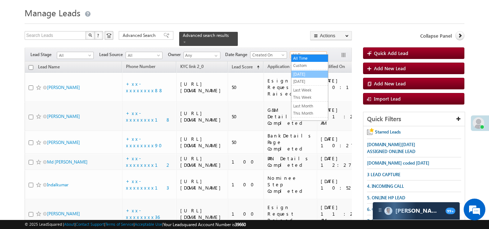
click at [303, 74] on link "[DATE]" at bounding box center [309, 74] width 37 height 7
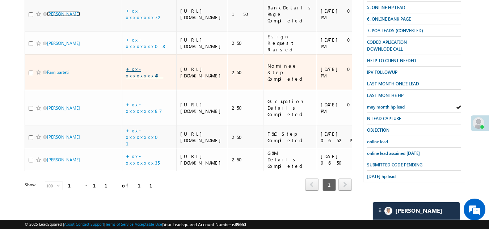
scroll to position [350, 0]
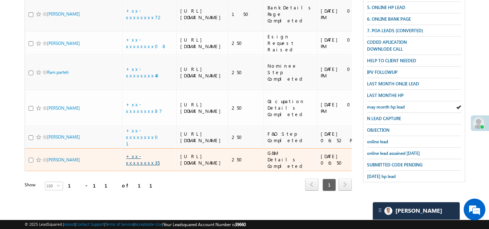
click at [139, 166] on link "+xx-xxxxxxxx35" at bounding box center [143, 159] width 34 height 13
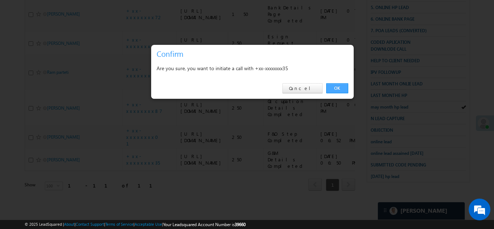
click at [338, 86] on link "OK" at bounding box center [337, 88] width 22 height 10
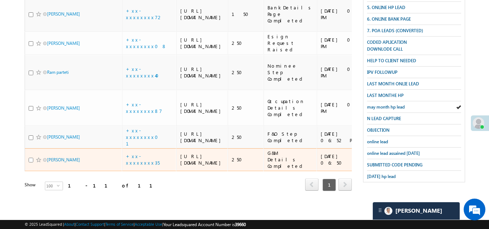
click at [31, 162] on input "checkbox" at bounding box center [31, 160] width 5 height 5
checkbox input "true"
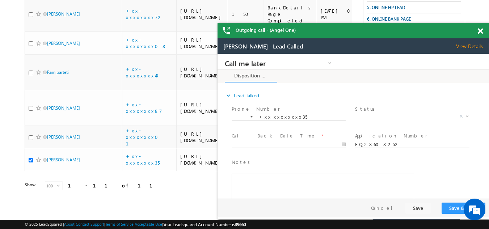
scroll to position [0, 0]
click at [467, 48] on span "View Details" at bounding box center [472, 46] width 33 height 7
click at [480, 30] on span at bounding box center [479, 31] width 5 height 6
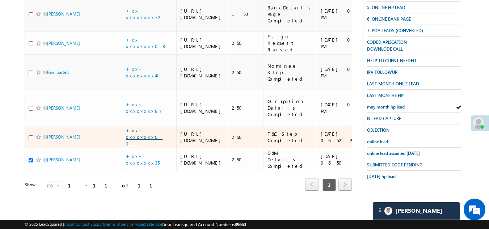
click at [144, 138] on link "+xx-xxxxxxxx01" at bounding box center [144, 136] width 37 height 19
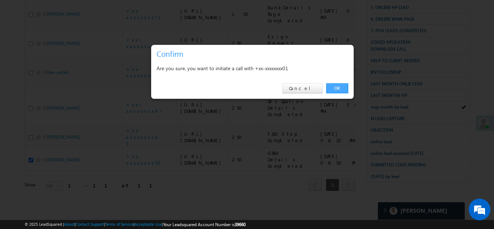
click at [335, 89] on link "OK" at bounding box center [337, 88] width 22 height 10
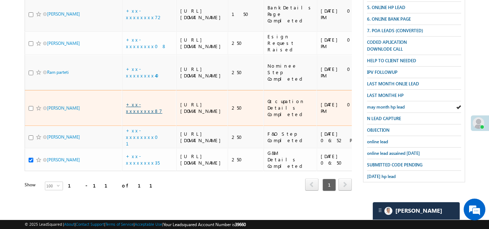
click at [144, 101] on link "+xx-xxxxxxxx87" at bounding box center [144, 107] width 36 height 13
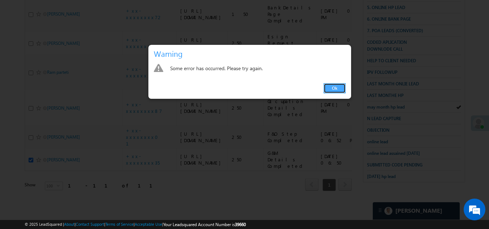
click at [334, 87] on link "Ok" at bounding box center [334, 88] width 22 height 10
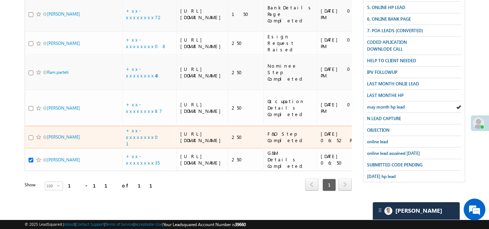
click at [32, 140] on input "checkbox" at bounding box center [31, 137] width 5 height 5
checkbox input "true"
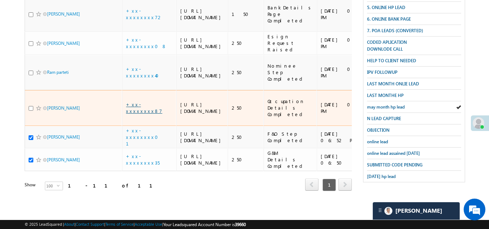
click at [140, 101] on link "+xx-xxxxxxxx87" at bounding box center [144, 107] width 36 height 13
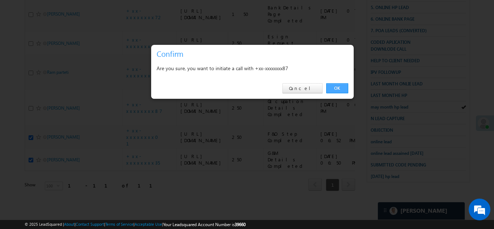
click at [337, 87] on link "OK" at bounding box center [337, 88] width 22 height 10
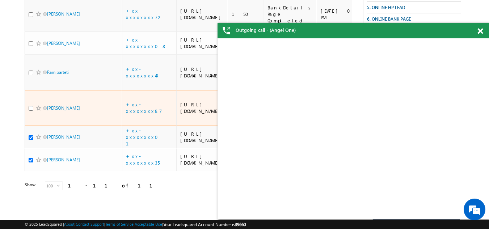
click at [30, 106] on input "checkbox" at bounding box center [31, 108] width 5 height 5
checkbox input "true"
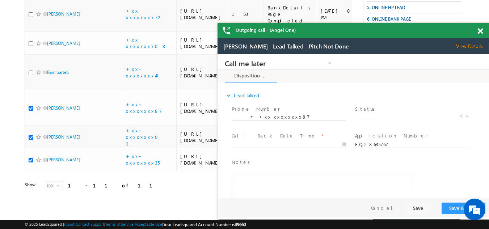
click at [480, 31] on span at bounding box center [479, 31] width 5 height 6
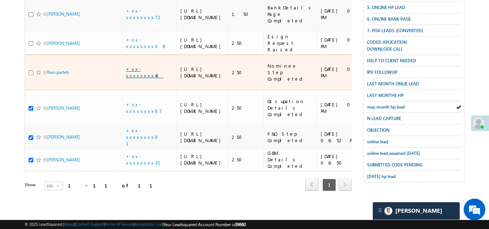
click at [144, 79] on link "+xx-xxxxxxxx40" at bounding box center [144, 72] width 37 height 13
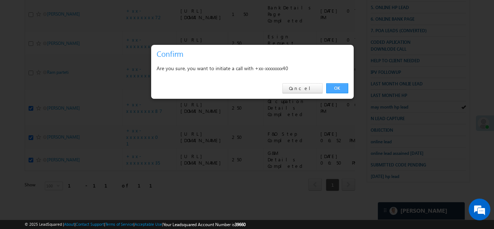
click at [334, 85] on link "OK" at bounding box center [337, 88] width 22 height 10
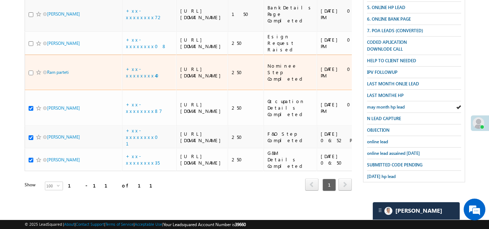
click at [32, 75] on input "checkbox" at bounding box center [31, 73] width 5 height 5
checkbox input "true"
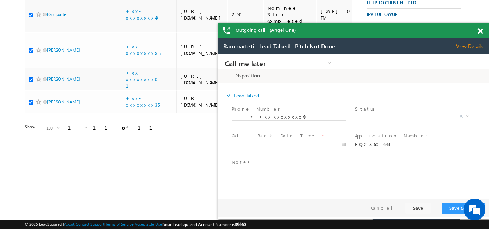
click at [482, 34] on span at bounding box center [479, 31] width 5 height 6
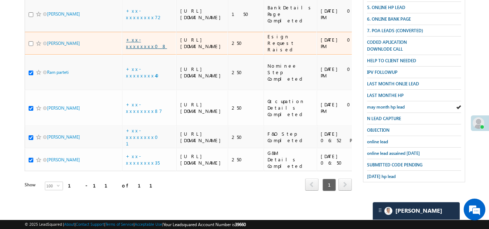
scroll to position [261, 0]
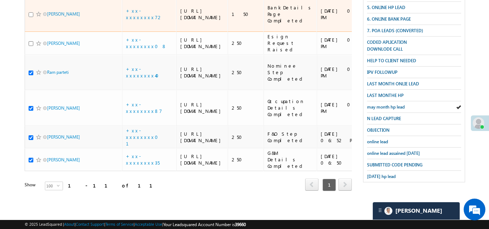
click at [31, 17] on input "checkbox" at bounding box center [31, 14] width 5 height 5
checkbox input "true"
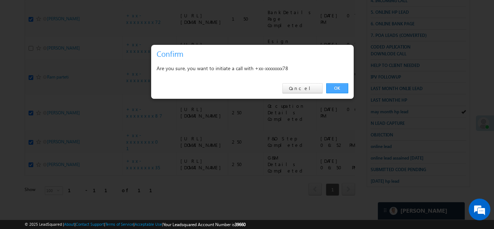
click at [335, 86] on link "OK" at bounding box center [337, 88] width 22 height 10
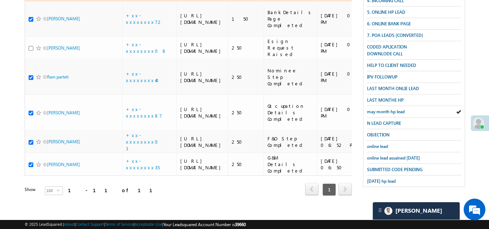
checkbox input "true"
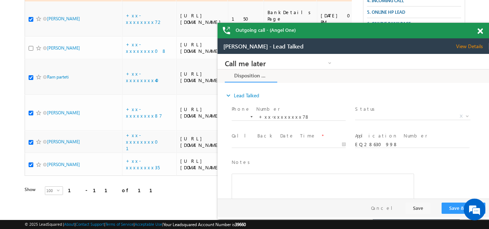
scroll to position [0, 0]
click at [478, 31] on span at bounding box center [479, 31] width 5 height 6
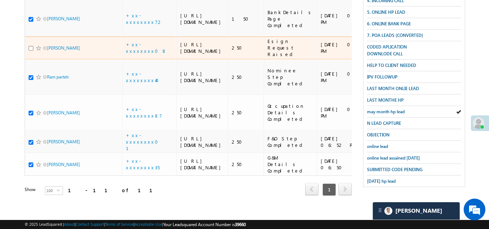
scroll to position [188, 0]
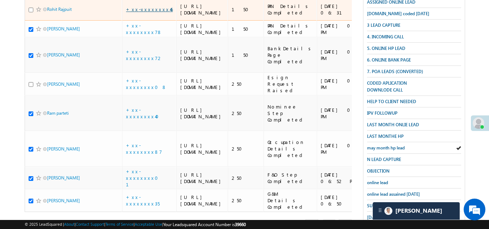
click at [142, 12] on link "+xx-xxxxxxxx46" at bounding box center [149, 9] width 47 height 6
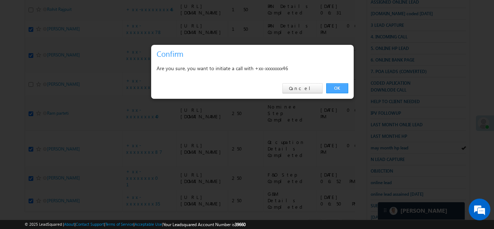
click at [336, 84] on link "OK" at bounding box center [337, 88] width 22 height 10
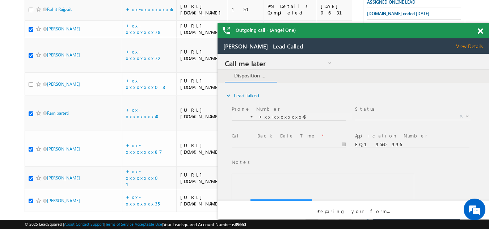
scroll to position [0, 0]
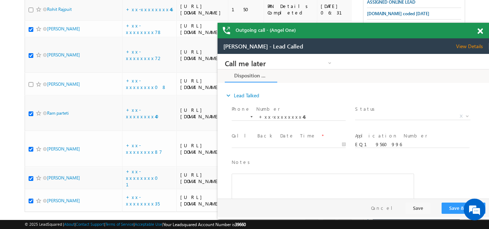
click at [479, 33] on span at bounding box center [479, 31] width 5 height 6
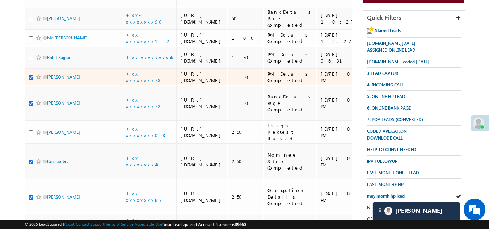
scroll to position [116, 0]
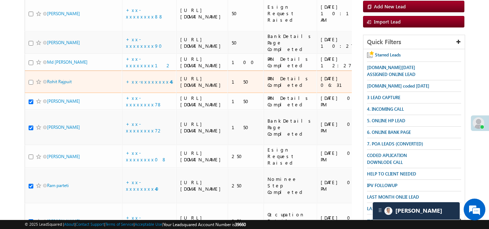
click at [30, 85] on input "checkbox" at bounding box center [31, 82] width 5 height 5
checkbox input "true"
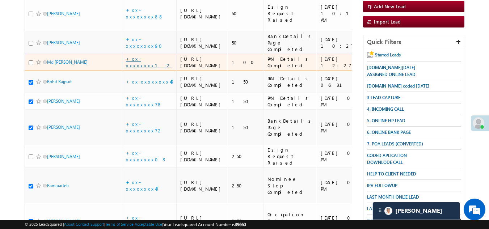
click at [137, 68] on link "+xx-xxxxxxxx12" at bounding box center [149, 62] width 46 height 13
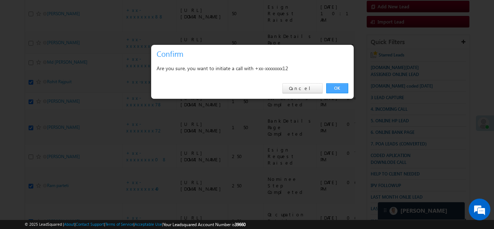
click at [340, 87] on link "OK" at bounding box center [337, 88] width 22 height 10
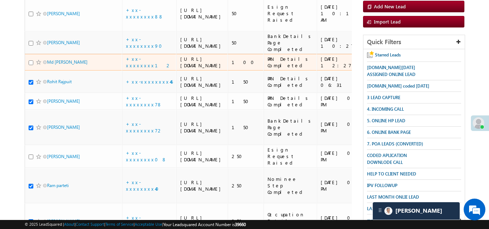
click at [31, 65] on input "checkbox" at bounding box center [31, 62] width 5 height 5
checkbox input "true"
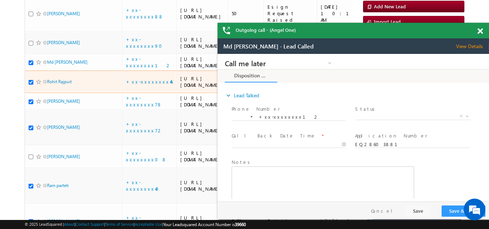
scroll to position [0, 0]
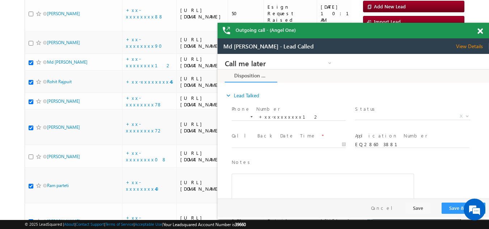
click at [469, 44] on span "View Details" at bounding box center [472, 46] width 33 height 7
click at [479, 30] on span at bounding box center [479, 31] width 5 height 6
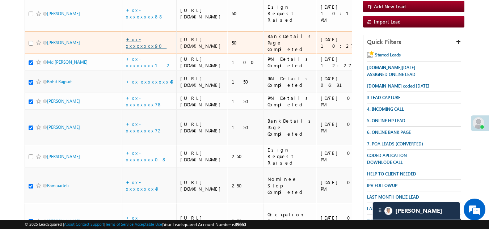
click at [140, 49] on link "+xx-xxxxxxxx90" at bounding box center [146, 42] width 41 height 13
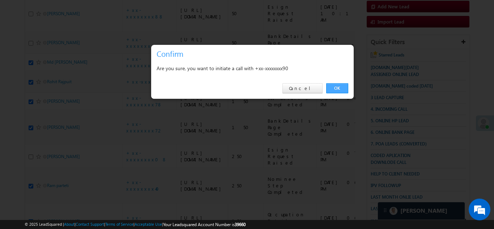
click at [340, 85] on link "OK" at bounding box center [337, 88] width 22 height 10
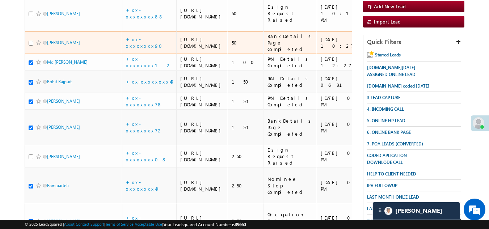
click at [33, 46] on input "checkbox" at bounding box center [31, 43] width 5 height 5
checkbox input "true"
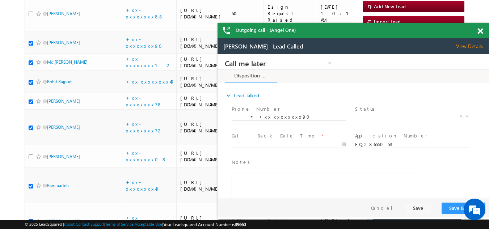
click at [479, 31] on div "Outgoing call - (Angel One)" at bounding box center [352, 31] width 271 height 16
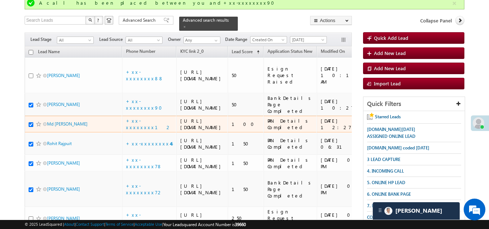
scroll to position [7, 0]
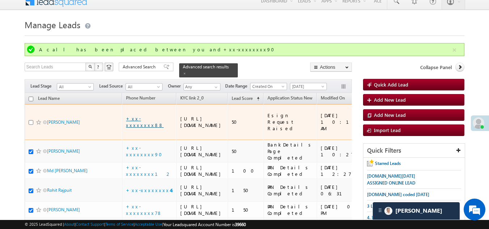
click at [144, 120] on link "+xx-xxxxxxxx88" at bounding box center [145, 121] width 38 height 13
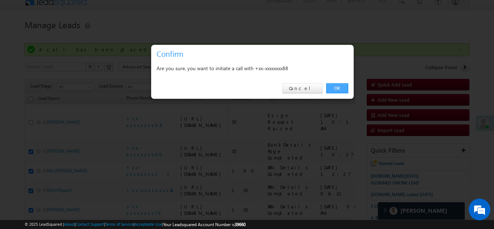
click at [336, 88] on link "OK" at bounding box center [337, 88] width 22 height 10
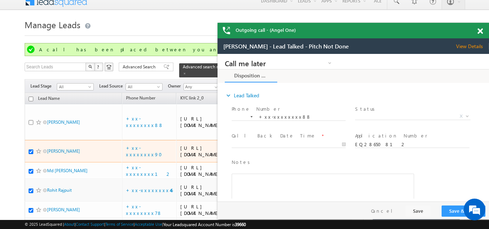
scroll to position [0, 0]
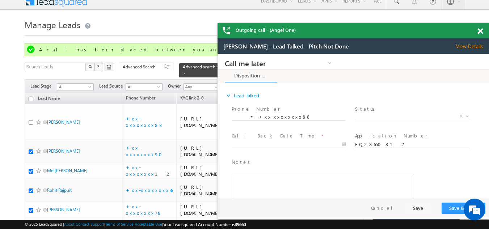
click at [478, 31] on span at bounding box center [479, 31] width 5 height 6
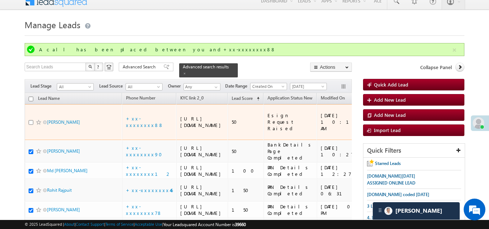
click at [37, 121] on span at bounding box center [39, 122] width 6 height 6
click at [32, 121] on input "checkbox" at bounding box center [31, 122] width 5 height 5
checkbox input "true"
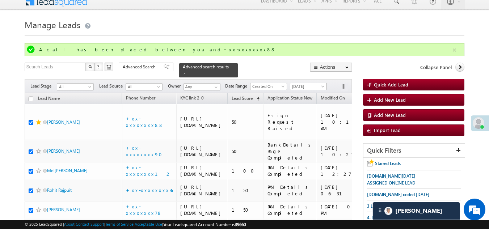
click at [299, 83] on span "[DATE]" at bounding box center [307, 86] width 34 height 7
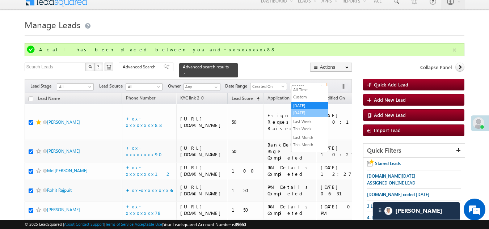
click at [302, 110] on link "[DATE]" at bounding box center [309, 113] width 37 height 7
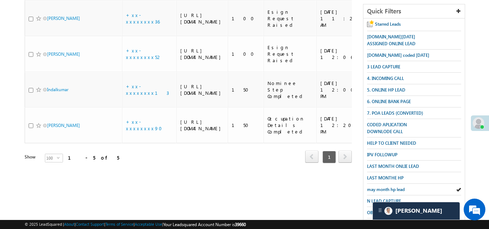
scroll to position [181, 0]
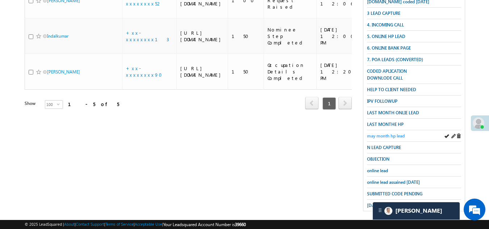
click at [393, 133] on span "may month hp lead" at bounding box center [386, 135] width 38 height 5
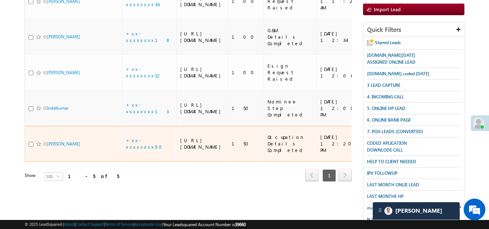
scroll to position [0, 0]
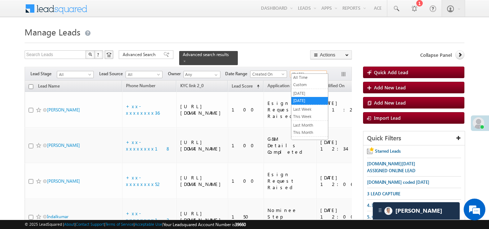
click at [314, 71] on span "[DATE]" at bounding box center [307, 74] width 34 height 7
click at [302, 117] on link "This Week" at bounding box center [309, 116] width 37 height 7
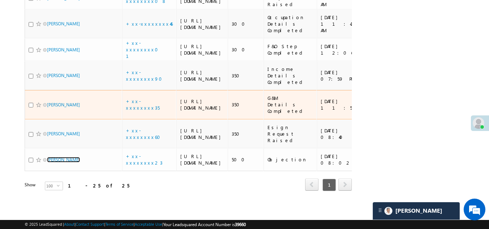
scroll to position [976, 0]
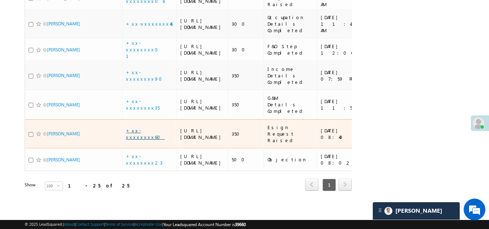
click at [140, 127] on link "+xx-xxxxxxxx60" at bounding box center [145, 133] width 39 height 13
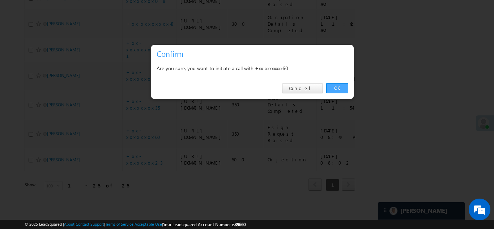
click at [337, 87] on link "OK" at bounding box center [337, 88] width 22 height 10
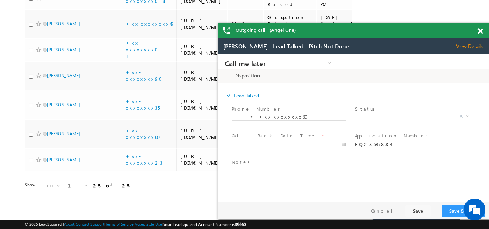
scroll to position [0, 0]
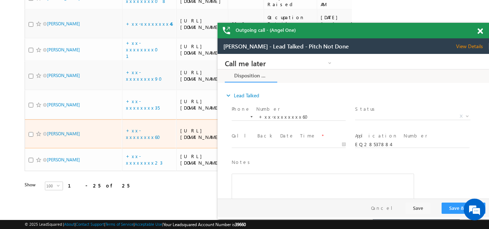
click at [30, 132] on input "checkbox" at bounding box center [31, 134] width 5 height 5
checkbox input "true"
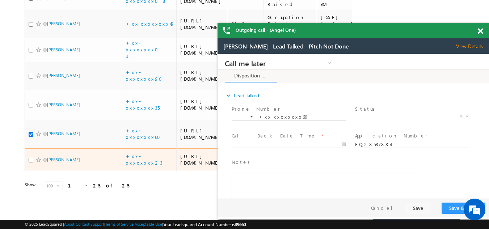
click at [31, 158] on input "checkbox" at bounding box center [31, 160] width 5 height 5
checkbox input "true"
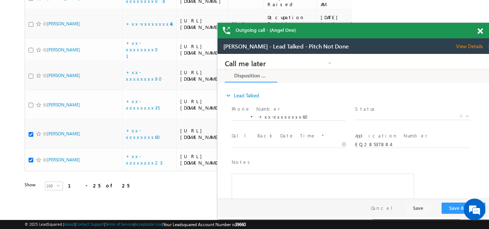
click at [479, 30] on span at bounding box center [479, 31] width 5 height 6
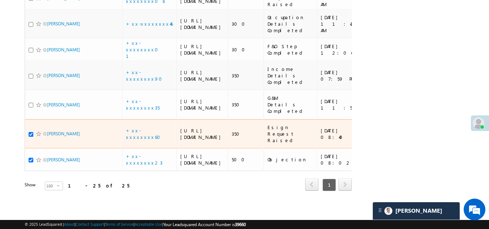
scroll to position [923, 0]
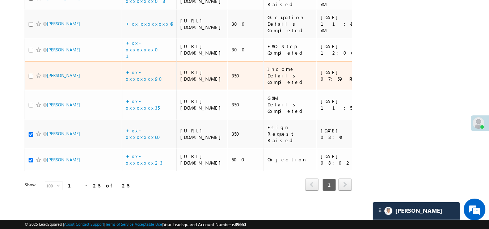
click at [31, 79] on input "checkbox" at bounding box center [31, 76] width 5 height 5
checkbox input "true"
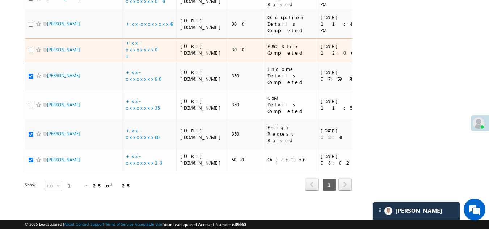
scroll to position [814, 0]
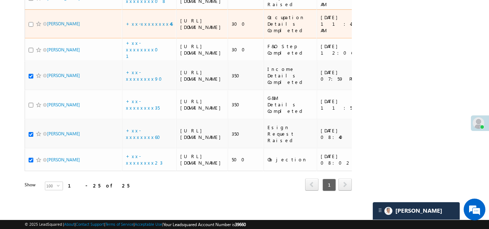
click at [30, 27] on input "checkbox" at bounding box center [31, 24] width 5 height 5
checkbox input "true"
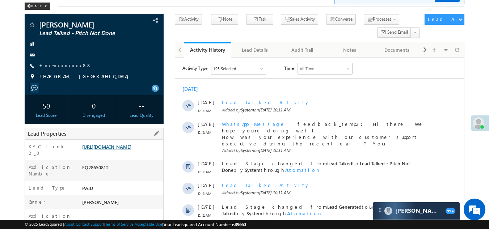
click at [108, 150] on link "[URL][DOMAIN_NAME]" at bounding box center [106, 147] width 49 height 6
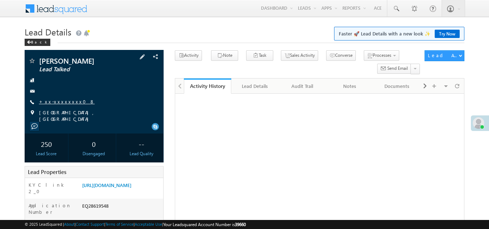
click at [55, 102] on link "+xx-xxxxxxxx08" at bounding box center [67, 101] width 56 height 6
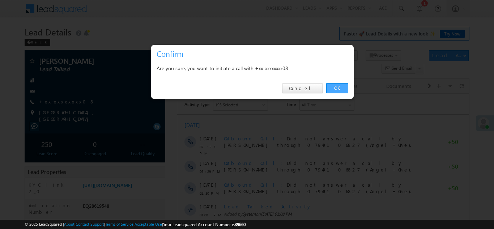
click at [335, 87] on link "OK" at bounding box center [337, 88] width 22 height 10
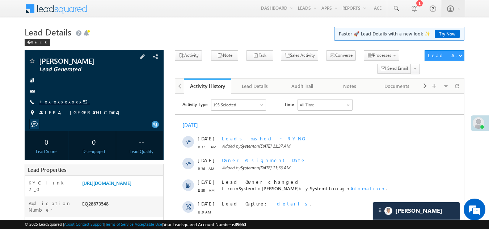
click link "+xx-xxxxxxxx52"
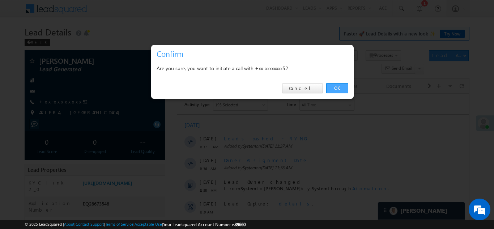
click link "OK"
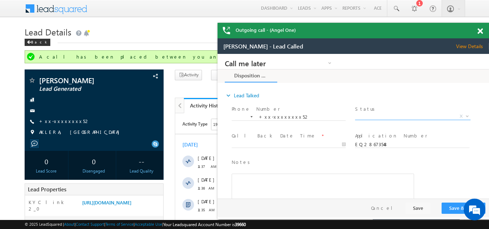
click span "X"
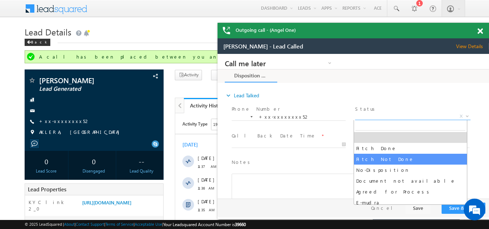
select select "Pitch Not Done"
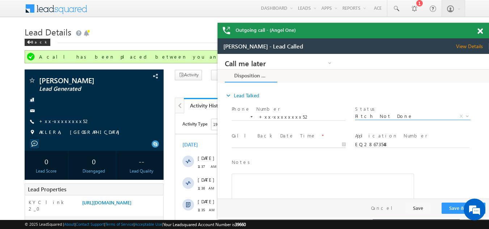
type input "09/10/25 11:56 AM"
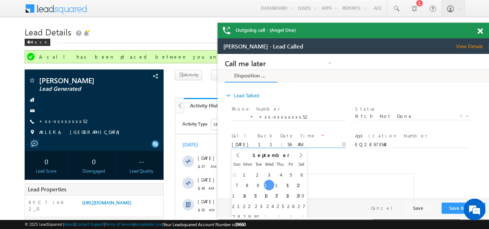
click input "09/10/25 11:56 AM"
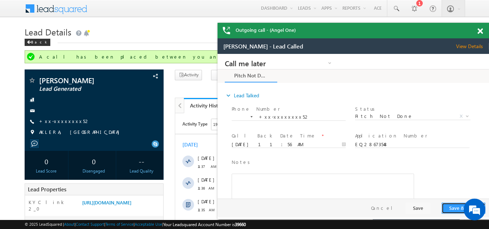
click button "Save & Close"
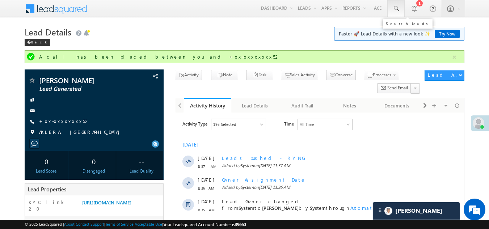
click span
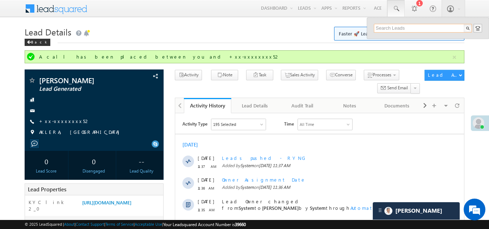
paste input "EQ28230843"
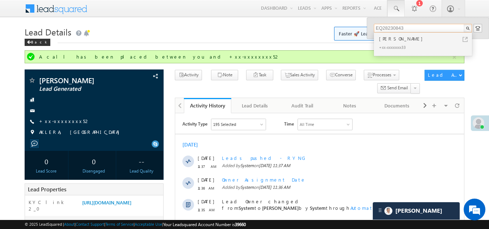
type input "EQ28230843"
click div "Suhail ansari"
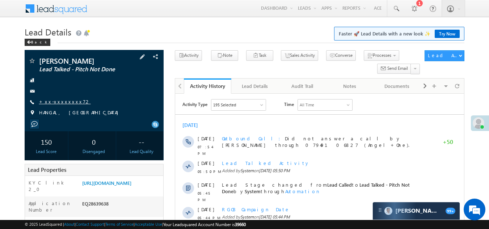
click at [56, 101] on link "+xx-xxxxxxxx72" at bounding box center [65, 101] width 52 height 6
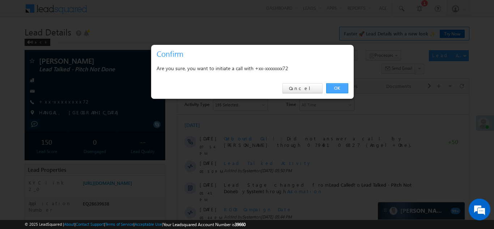
click at [339, 88] on link "OK" at bounding box center [337, 88] width 22 height 10
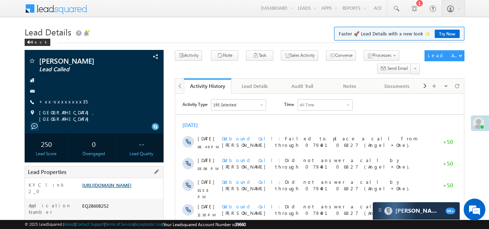
click at [116, 187] on link "[URL][DOMAIN_NAME]" at bounding box center [106, 185] width 49 height 6
click at [56, 101] on link "+xx-xxxxxxxx35" at bounding box center [63, 101] width 48 height 6
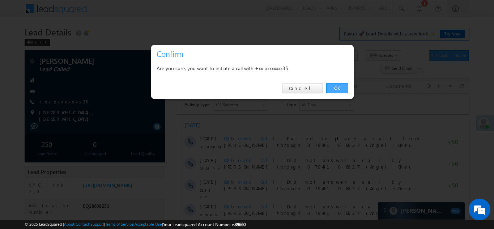
click at [335, 86] on link "OK" at bounding box center [337, 88] width 22 height 10
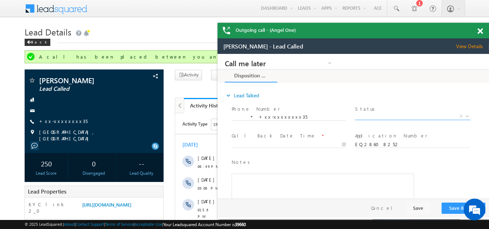
click at [375, 116] on span "X" at bounding box center [412, 116] width 115 height 7
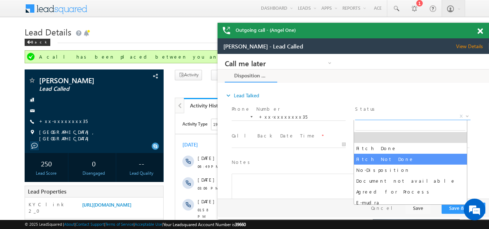
select select "Pitch Not Done"
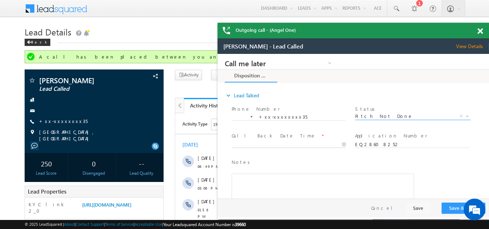
click at [258, 142] on body "Call me later Campaign Success Commitment Cross Sell Customer Drop-off reasons …" at bounding box center [352, 126] width 271 height 145
type input "[DATE] 11:49 AM"
click at [454, 206] on button "Save & Close" at bounding box center [463, 208] width 44 height 11
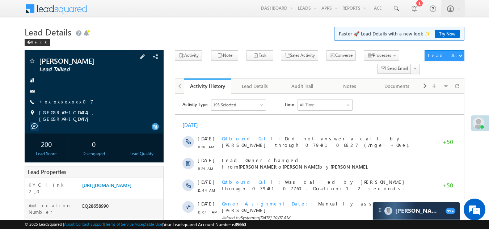
click at [56, 101] on link "+xx-xxxxxxxx07" at bounding box center [66, 101] width 54 height 6
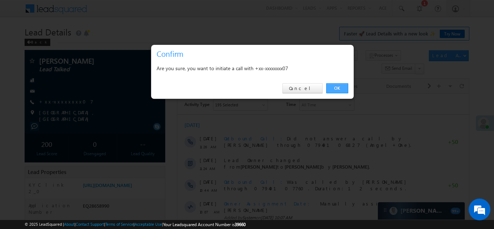
click at [339, 87] on link "OK" at bounding box center [337, 88] width 22 height 10
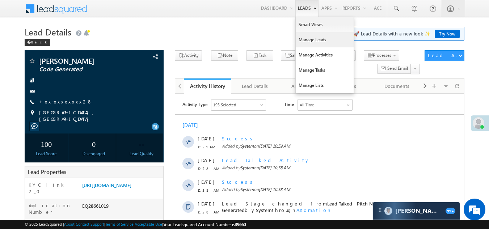
click at [306, 40] on link "Manage Leads" at bounding box center [325, 39] width 58 height 15
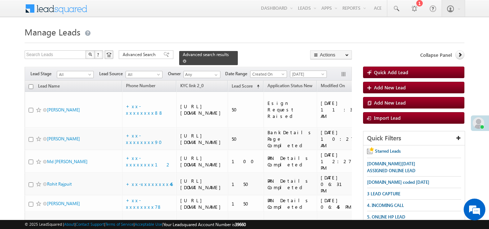
click at [186, 59] on span at bounding box center [185, 61] width 4 height 4
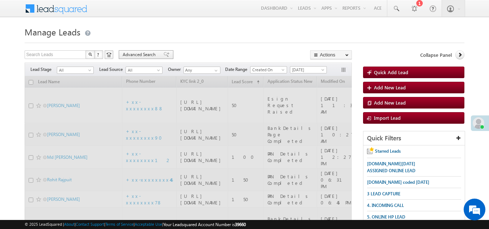
click at [145, 54] on span "Advanced Search" at bounding box center [140, 54] width 35 height 7
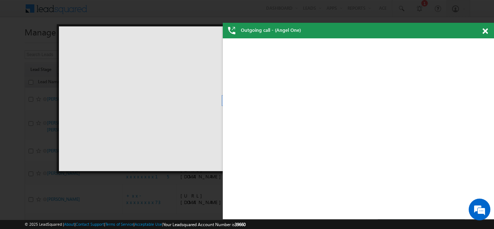
click at [486, 31] on span at bounding box center [485, 31] width 5 height 6
click at [484, 30] on span at bounding box center [485, 31] width 5 height 6
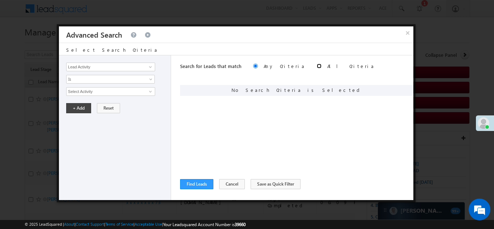
click at [317, 65] on input "radio" at bounding box center [319, 66] width 5 height 5
radio input "true"
click at [147, 66] on link at bounding box center [149, 66] width 9 height 7
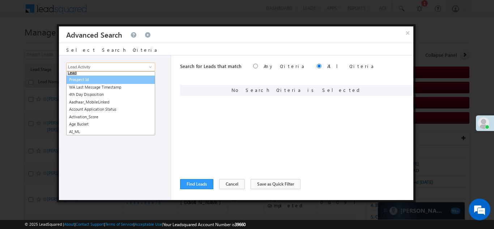
scroll to position [72, 0]
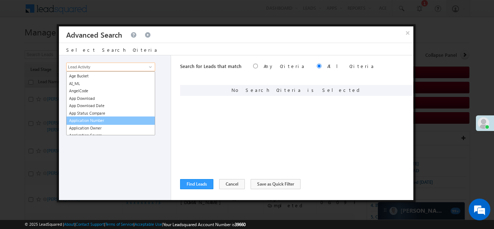
click at [100, 118] on link "Application Number" at bounding box center [110, 121] width 89 height 8
type input "Application Number"
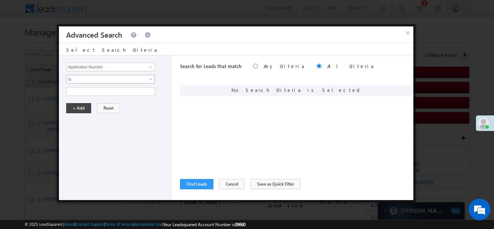
click at [98, 81] on span "Is" at bounding box center [106, 79] width 79 height 7
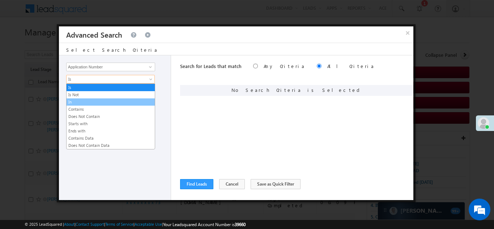
click at [92, 102] on link "In" at bounding box center [111, 102] width 88 height 7
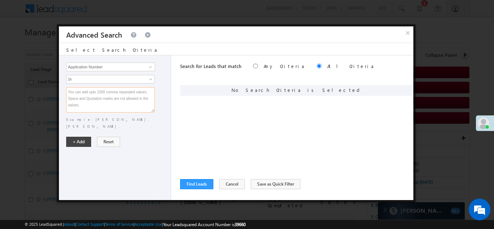
paste textarea "EQ25980454 EQ27811832 EQ28498061 EQ27105552 EQ28295416 EQ25055726 EQ28418408 EQ…"
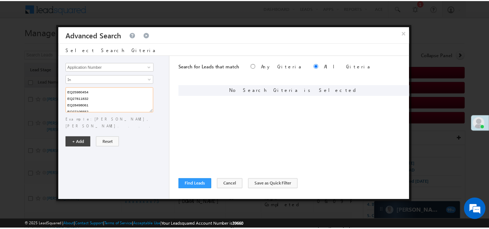
scroll to position [47, 0]
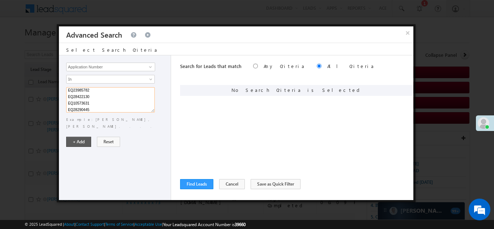
type textarea "EQ25980454 EQ27811832 EQ28498061 EQ27105552 EQ28295416 EQ25055726 EQ28418408 EQ…"
click at [80, 137] on button "+ Add" at bounding box center [78, 142] width 25 height 10
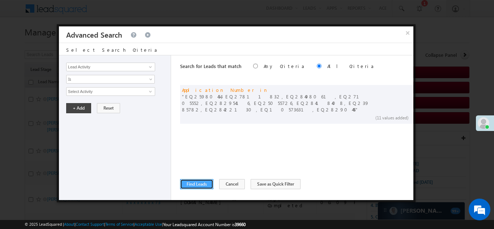
click at [199, 182] on button "Find Leads" at bounding box center [196, 184] width 33 height 10
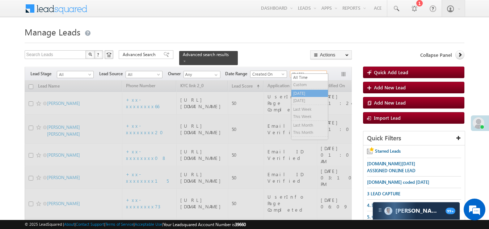
click at [306, 71] on span "[DATE]" at bounding box center [307, 74] width 34 height 7
click at [306, 74] on li "All Time" at bounding box center [309, 77] width 37 height 7
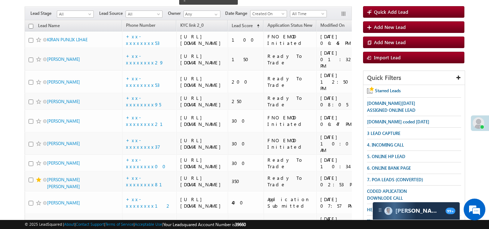
scroll to position [60, 0]
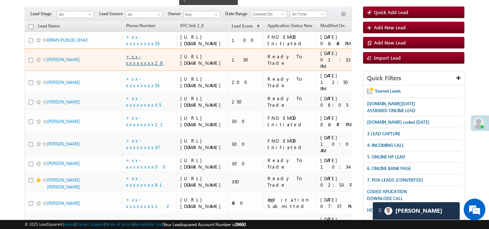
click at [143, 66] on link "+xx-xxxxxxxx29" at bounding box center [145, 59] width 38 height 13
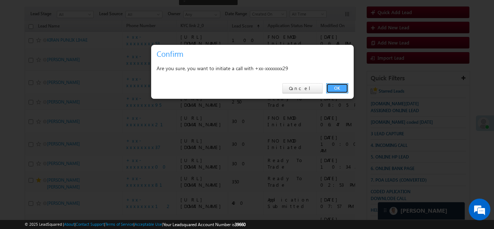
click at [339, 86] on link "OK" at bounding box center [337, 88] width 22 height 10
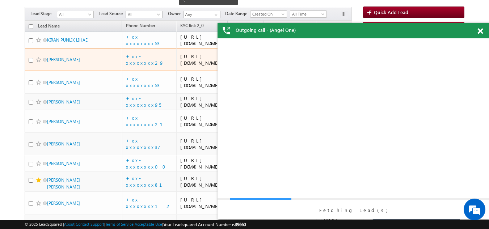
scroll to position [0, 0]
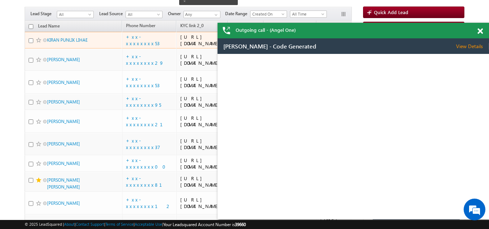
click at [34, 44] on div at bounding box center [40, 40] width 22 height 7
click at [31, 43] on input "checkbox" at bounding box center [31, 40] width 5 height 5
checkbox input "true"
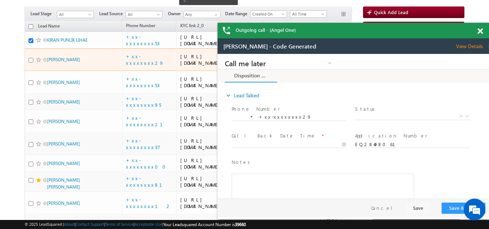
click at [30, 63] on input "checkbox" at bounding box center [31, 60] width 5 height 5
checkbox input "true"
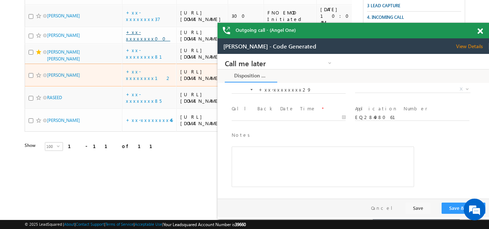
scroll to position [405, 0]
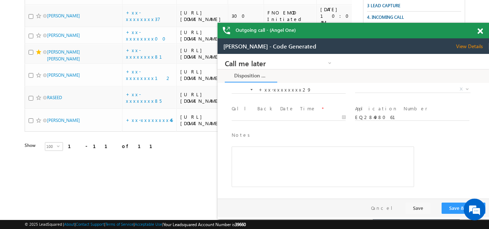
click at [480, 31] on span at bounding box center [479, 31] width 5 height 6
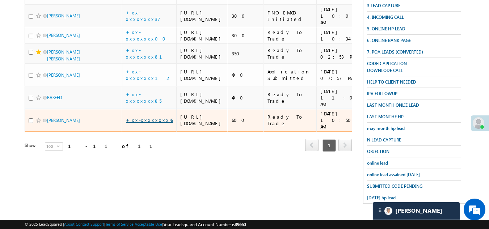
click at [148, 123] on link "+xx-xxxxxxxx46" at bounding box center [149, 120] width 47 height 6
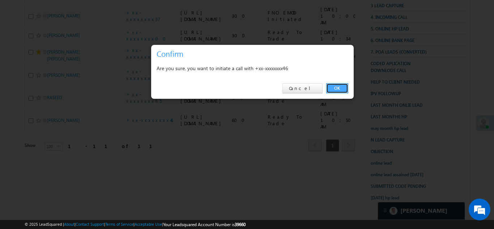
click at [338, 87] on link "OK" at bounding box center [337, 88] width 22 height 10
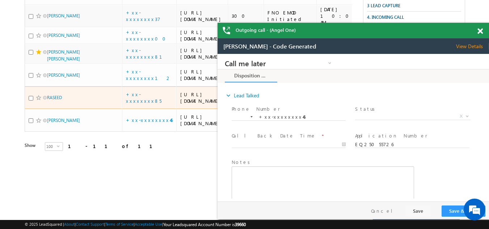
scroll to position [0, 0]
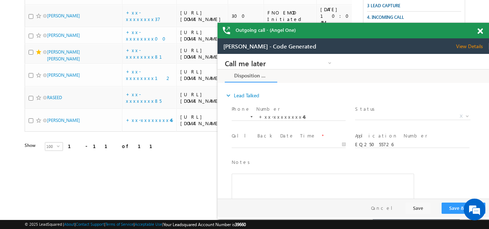
click at [481, 31] on span at bounding box center [479, 31] width 5 height 6
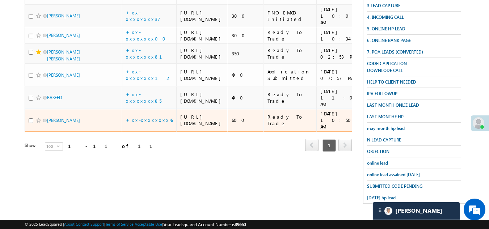
click at [30, 123] on input "checkbox" at bounding box center [31, 120] width 5 height 5
checkbox input "true"
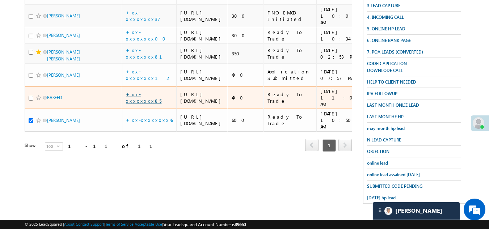
click at [144, 100] on link "+xx-xxxxxxxx85" at bounding box center [143, 97] width 35 height 13
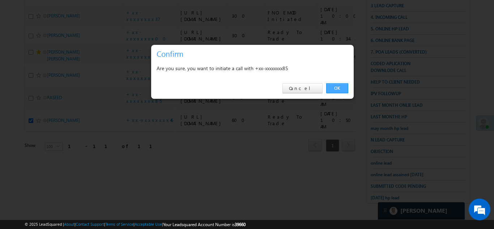
click at [337, 85] on link "OK" at bounding box center [337, 88] width 22 height 10
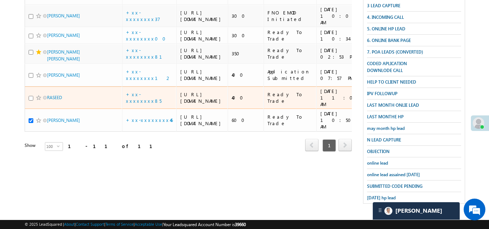
click at [30, 101] on input "checkbox" at bounding box center [31, 98] width 5 height 5
checkbox input "true"
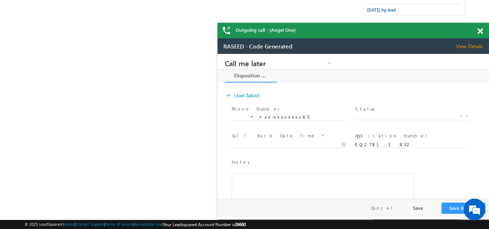
click at [479, 29] on span at bounding box center [479, 31] width 5 height 6
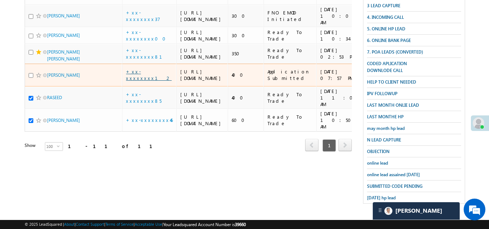
click at [146, 68] on link "+xx-xxxxxxxx12" at bounding box center [149, 74] width 46 height 13
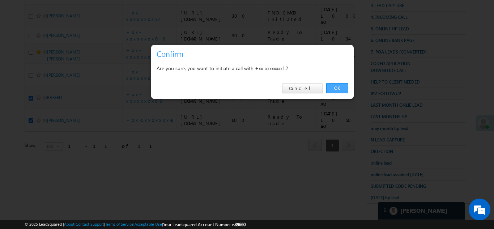
click at [334, 88] on link "OK" at bounding box center [337, 88] width 22 height 10
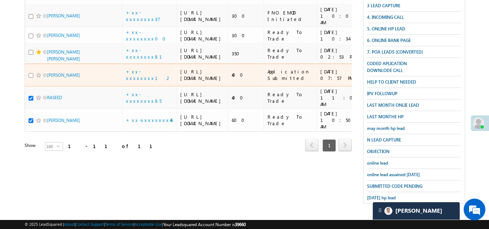
click at [31, 73] on input "checkbox" at bounding box center [31, 75] width 5 height 5
checkbox input "true"
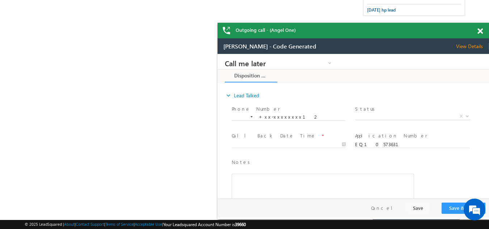
click at [480, 30] on span at bounding box center [479, 31] width 5 height 6
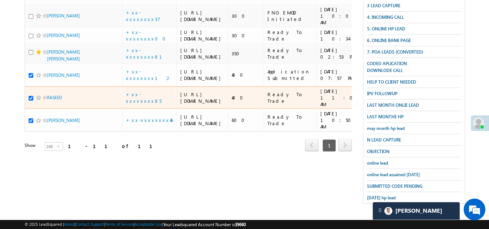
scroll to position [369, 0]
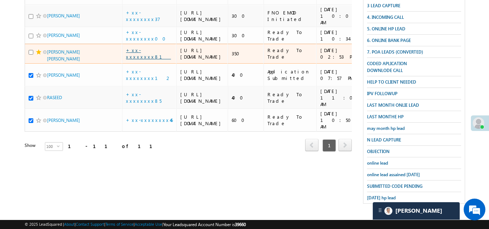
click at [142, 54] on link "+xx-xxxxxxxx81" at bounding box center [148, 53] width 45 height 13
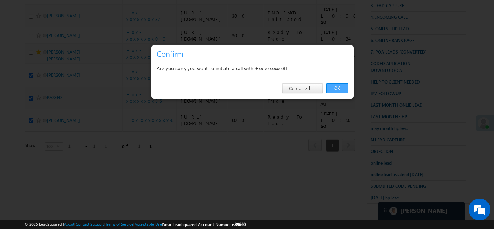
click at [338, 86] on link "OK" at bounding box center [337, 88] width 22 height 10
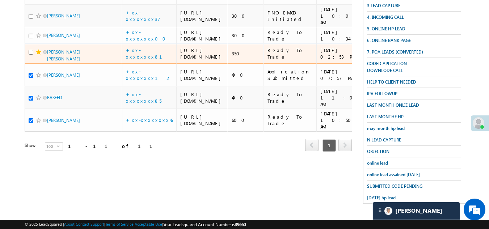
click at [29, 51] on input "checkbox" at bounding box center [31, 52] width 5 height 5
checkbox input "true"
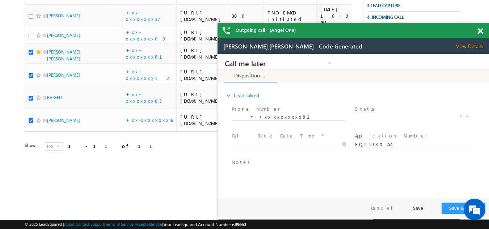
scroll to position [0, 0]
click at [470, 45] on span "View Details" at bounding box center [472, 46] width 33 height 7
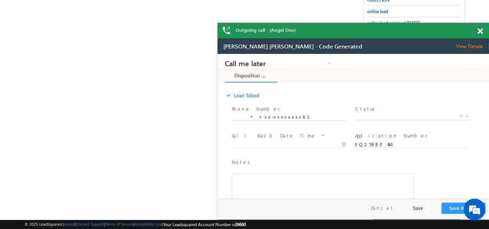
click at [480, 30] on span at bounding box center [479, 31] width 5 height 6
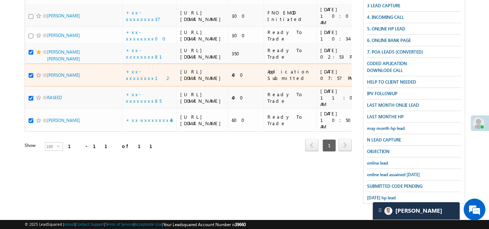
scroll to position [297, 0]
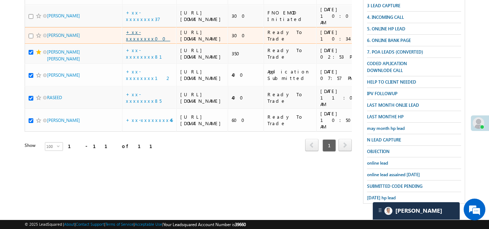
click at [142, 42] on link "+xx-xxxxxxxx00" at bounding box center [148, 35] width 44 height 13
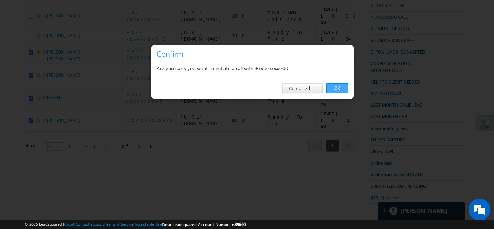
click at [338, 86] on link "OK" at bounding box center [337, 88] width 22 height 10
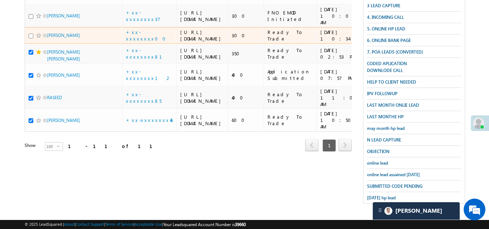
click at [31, 38] on input "checkbox" at bounding box center [31, 36] width 5 height 5
checkbox input "true"
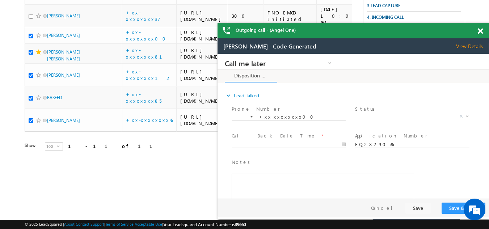
scroll to position [0, 0]
click at [479, 28] on span at bounding box center [479, 31] width 5 height 6
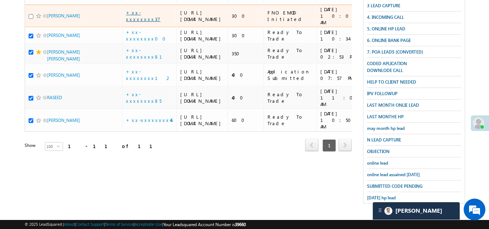
click at [138, 22] on link "+xx-xxxxxxxx37" at bounding box center [143, 15] width 34 height 13
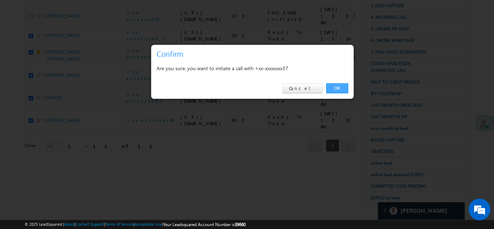
click at [339, 87] on link "OK" at bounding box center [337, 88] width 22 height 10
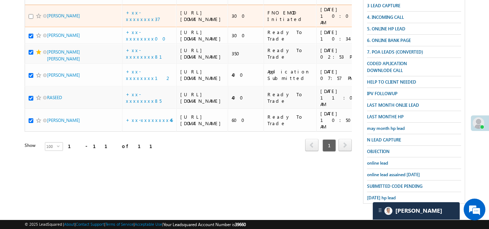
click at [31, 19] on input "checkbox" at bounding box center [31, 16] width 5 height 5
checkbox input "true"
click at [36, 19] on span at bounding box center [39, 16] width 6 height 6
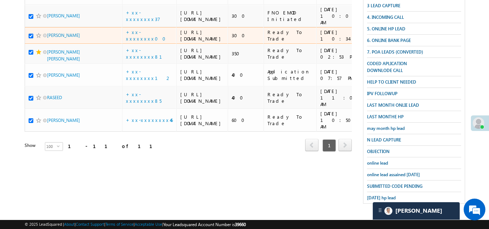
scroll to position [224, 0]
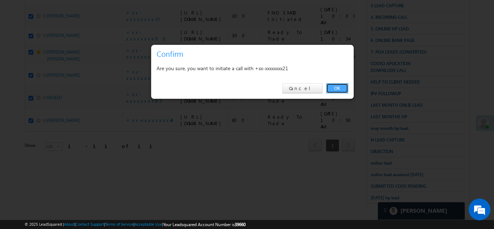
click at [334, 86] on link "OK" at bounding box center [337, 88] width 22 height 10
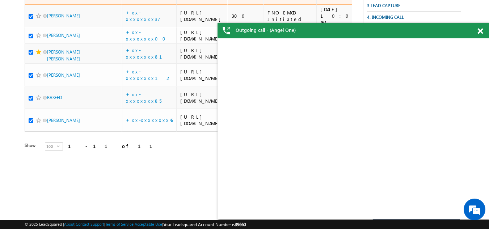
checkbox input "true"
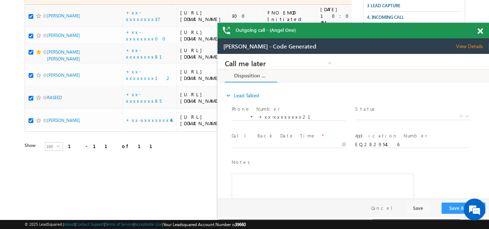
scroll to position [0, 0]
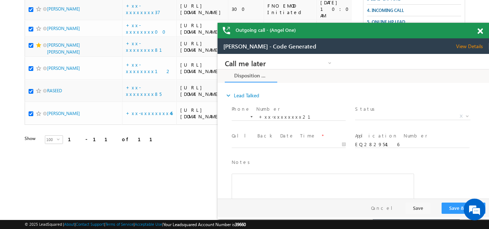
click at [478, 29] on span at bounding box center [479, 31] width 5 height 6
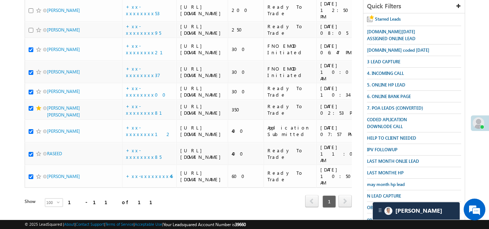
scroll to position [152, 0]
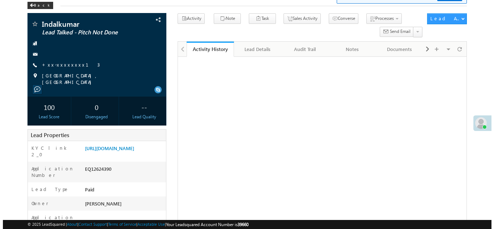
scroll to position [37, 0]
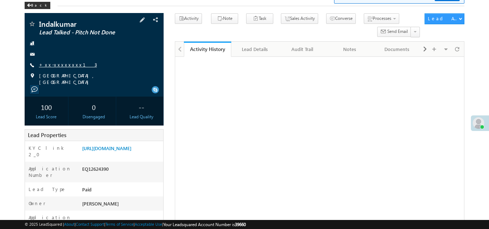
click at [55, 63] on link "+xx-xxxxxxxx13" at bounding box center [68, 65] width 58 height 6
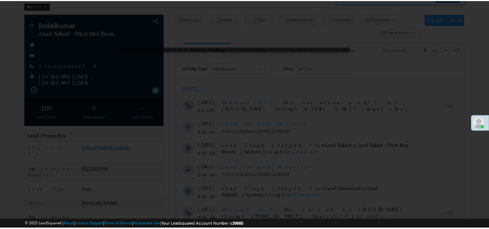
scroll to position [0, 0]
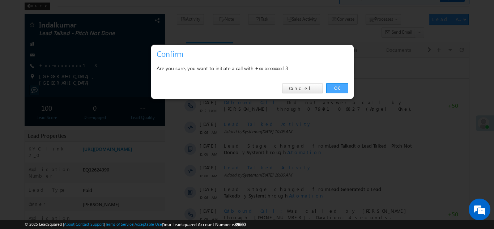
click at [334, 87] on link "OK" at bounding box center [337, 88] width 22 height 10
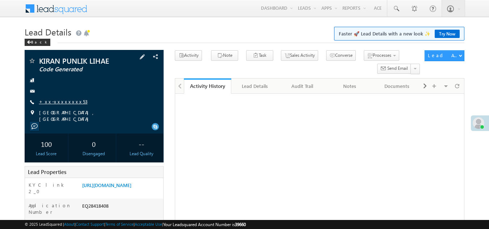
click at [54, 101] on link "+xx-xxxxxxxx53" at bounding box center [63, 101] width 48 height 6
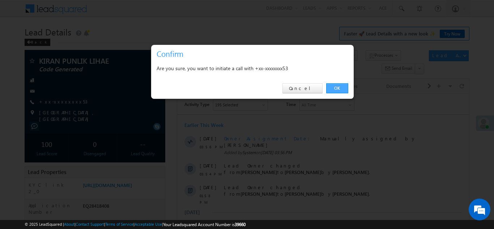
click at [332, 88] on link "OK" at bounding box center [337, 88] width 22 height 10
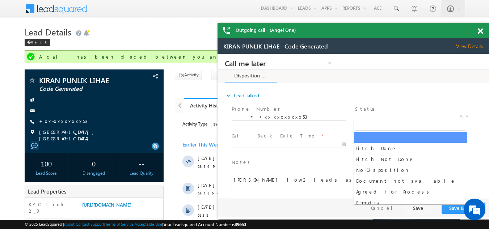
click at [378, 114] on span "X" at bounding box center [412, 116] width 115 height 7
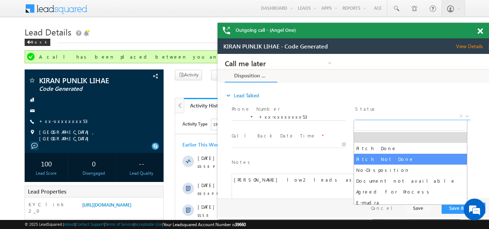
select select "Pitch Not Done"
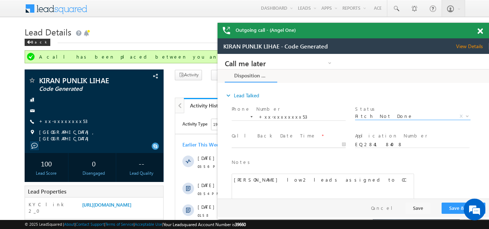
type input "09/10/25 12:00 PM"
click at [272, 143] on input "09/10/25 12:00 PM" at bounding box center [289, 144] width 114 height 7
click at [456, 211] on button "Save & Close" at bounding box center [463, 208] width 44 height 11
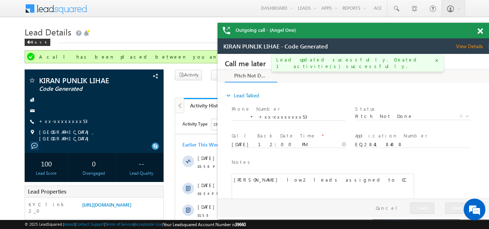
click at [480, 31] on span at bounding box center [479, 31] width 5 height 6
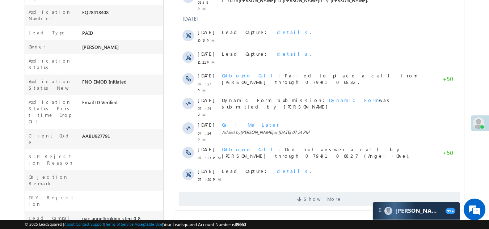
scroll to position [253, 0]
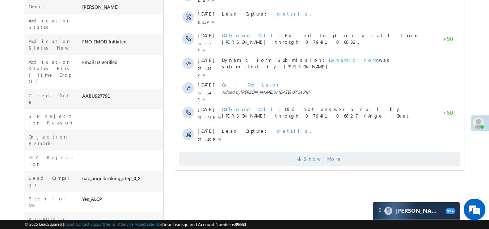
click at [247, 152] on span "Show More" at bounding box center [319, 159] width 281 height 14
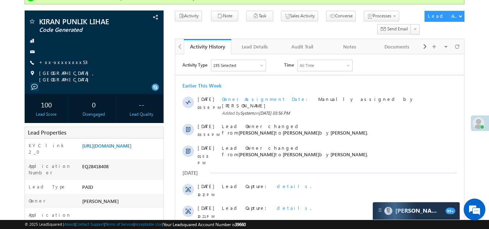
scroll to position [23, 0]
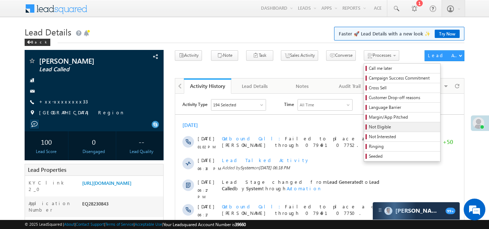
click at [369, 124] on span "Not Eligible" at bounding box center [403, 127] width 69 height 7
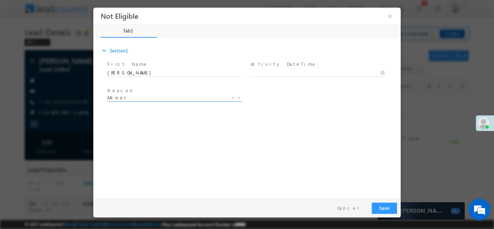
click at [152, 97] on span "Minor" at bounding box center [166, 97] width 118 height 7
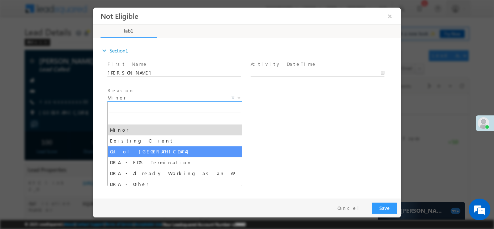
select select "Out of [GEOGRAPHIC_DATA]"
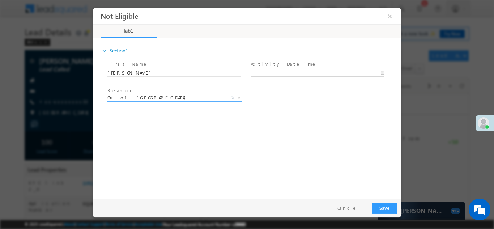
type input "[DATE] 12:14 PM"
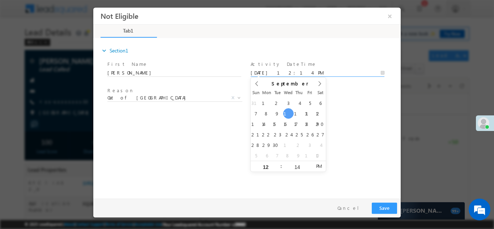
click at [300, 69] on input "[DATE] 12:14 PM" at bounding box center [318, 72] width 134 height 7
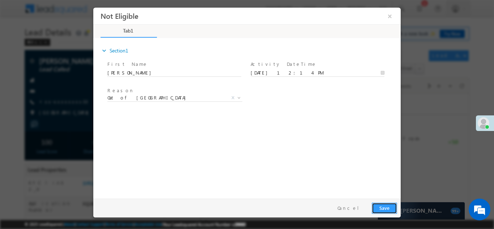
click at [382, 207] on button "Save" at bounding box center [384, 207] width 25 height 11
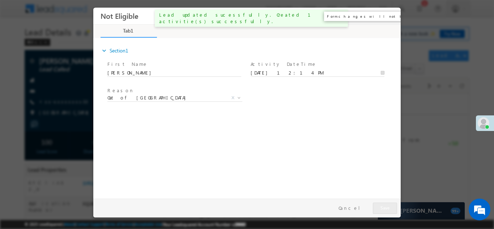
click at [390, 16] on button "×" at bounding box center [390, 15] width 12 height 13
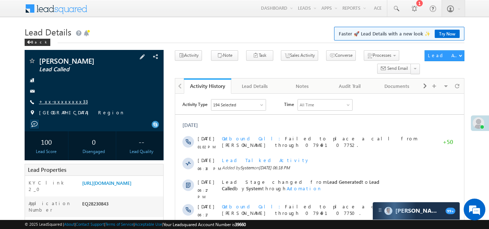
click at [62, 101] on link "+xx-xxxxxxxx33" at bounding box center [63, 101] width 49 height 6
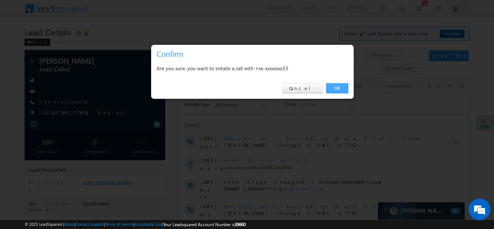
click at [338, 88] on link "OK" at bounding box center [337, 88] width 22 height 10
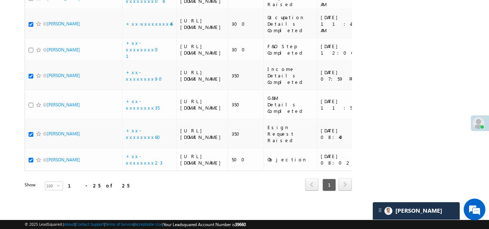
scroll to position [706, 0]
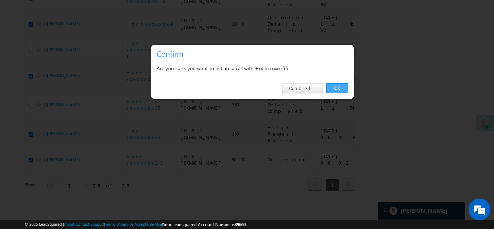
click at [340, 86] on link "OK" at bounding box center [337, 88] width 22 height 10
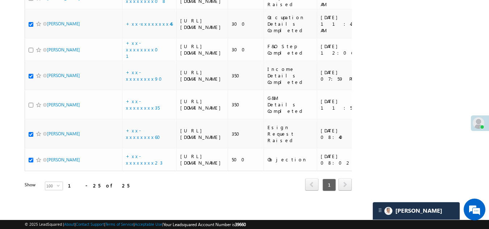
checkbox input "true"
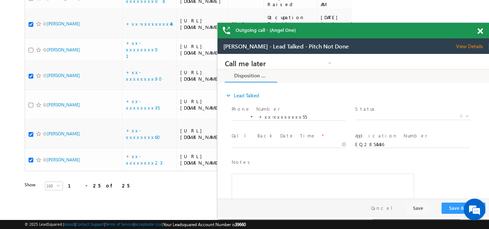
scroll to position [0, 0]
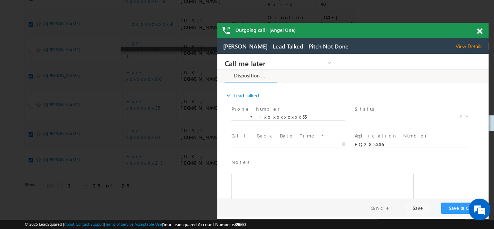
click at [479, 31] on span at bounding box center [479, 31] width 5 height 6
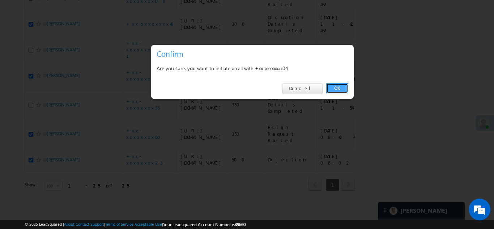
click at [340, 85] on link "OK" at bounding box center [337, 88] width 22 height 10
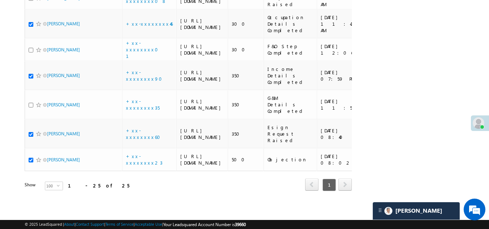
checkbox input "true"
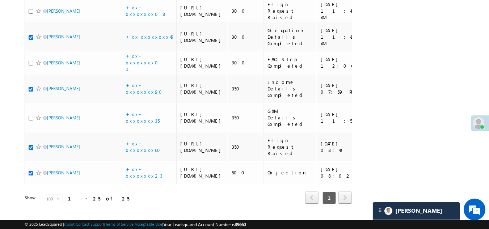
scroll to position [597, 0]
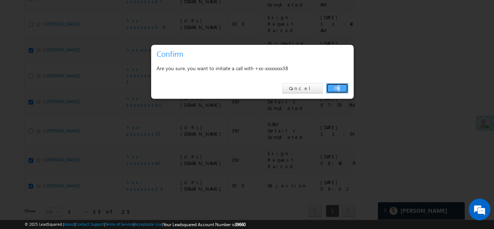
click at [337, 91] on link "OK" at bounding box center [337, 88] width 22 height 10
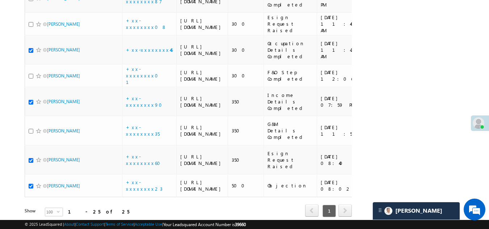
checkbox input "true"
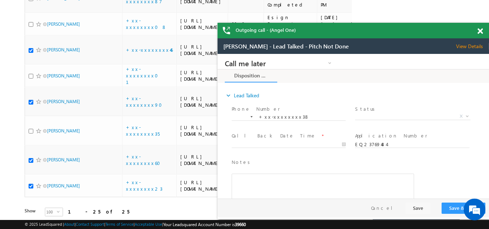
scroll to position [0, 0]
click at [465, 45] on span "View Details" at bounding box center [472, 46] width 33 height 7
click at [478, 29] on span at bounding box center [479, 31] width 5 height 6
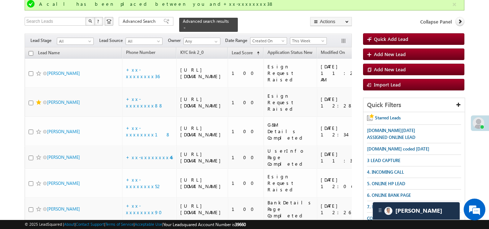
scroll to position [18, 0]
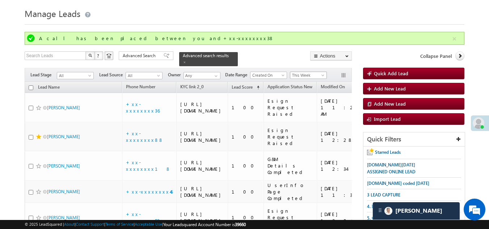
click at [303, 72] on span "This Week" at bounding box center [307, 75] width 34 height 7
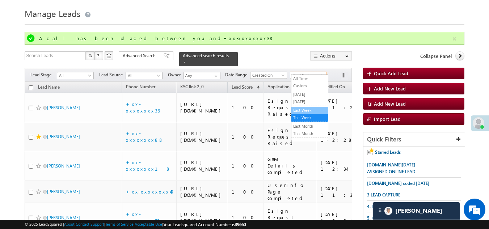
click at [303, 108] on link "Last Week" at bounding box center [309, 110] width 37 height 7
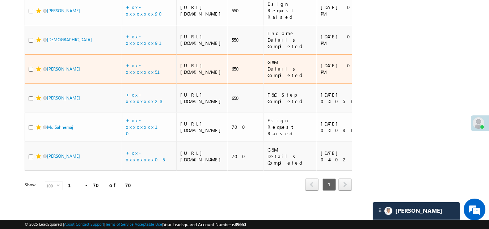
scroll to position [2619, 0]
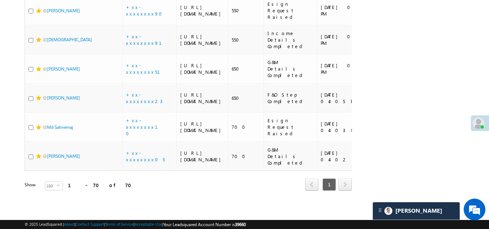
checkbox input "true"
